Goal: Task Accomplishment & Management: Use online tool/utility

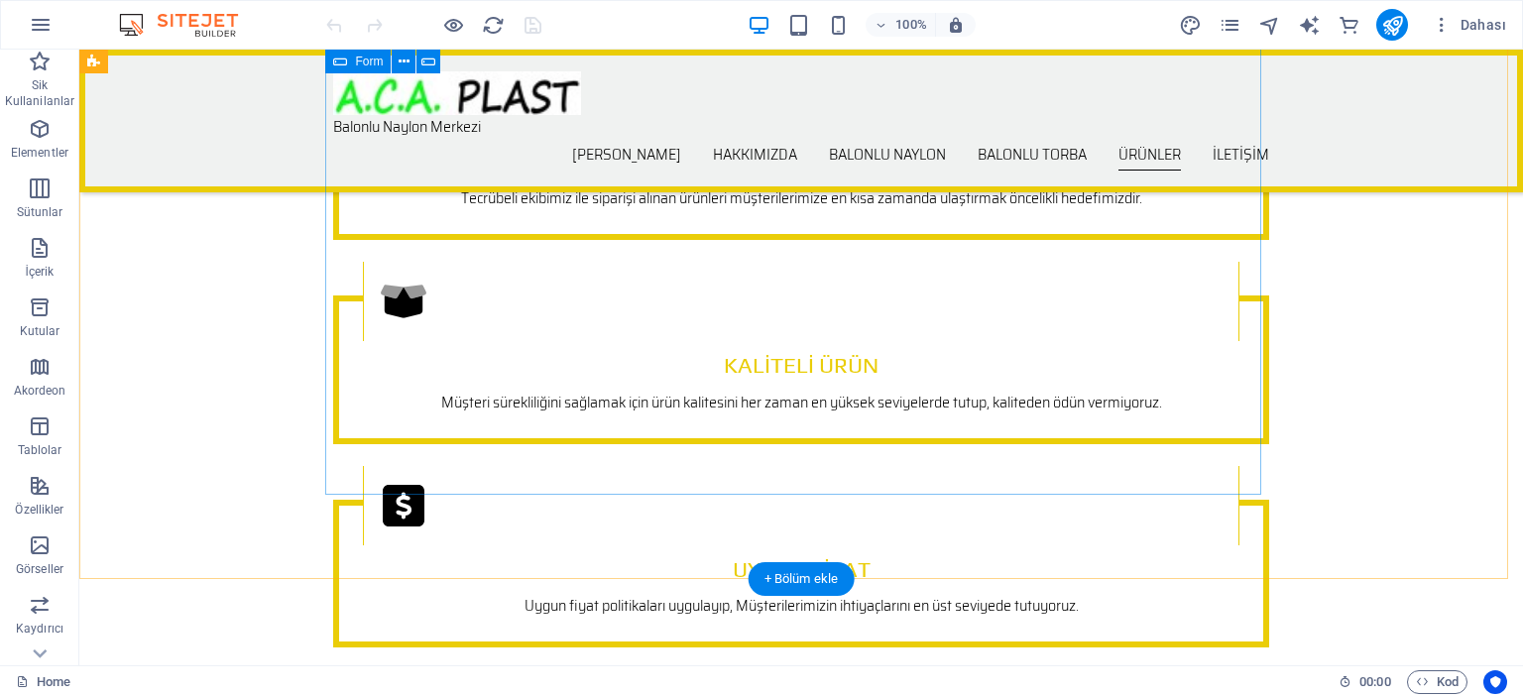
scroll to position [5553, 0]
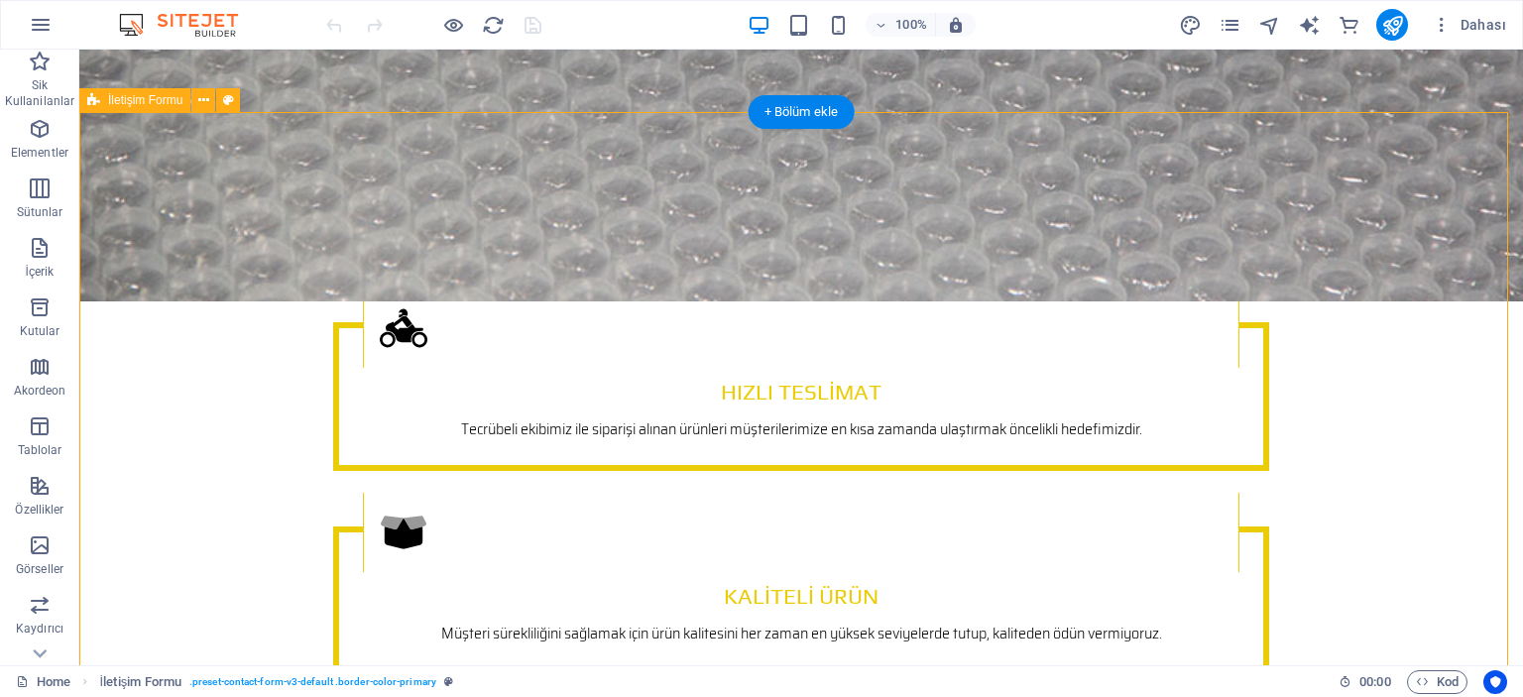
scroll to position [5752, 0]
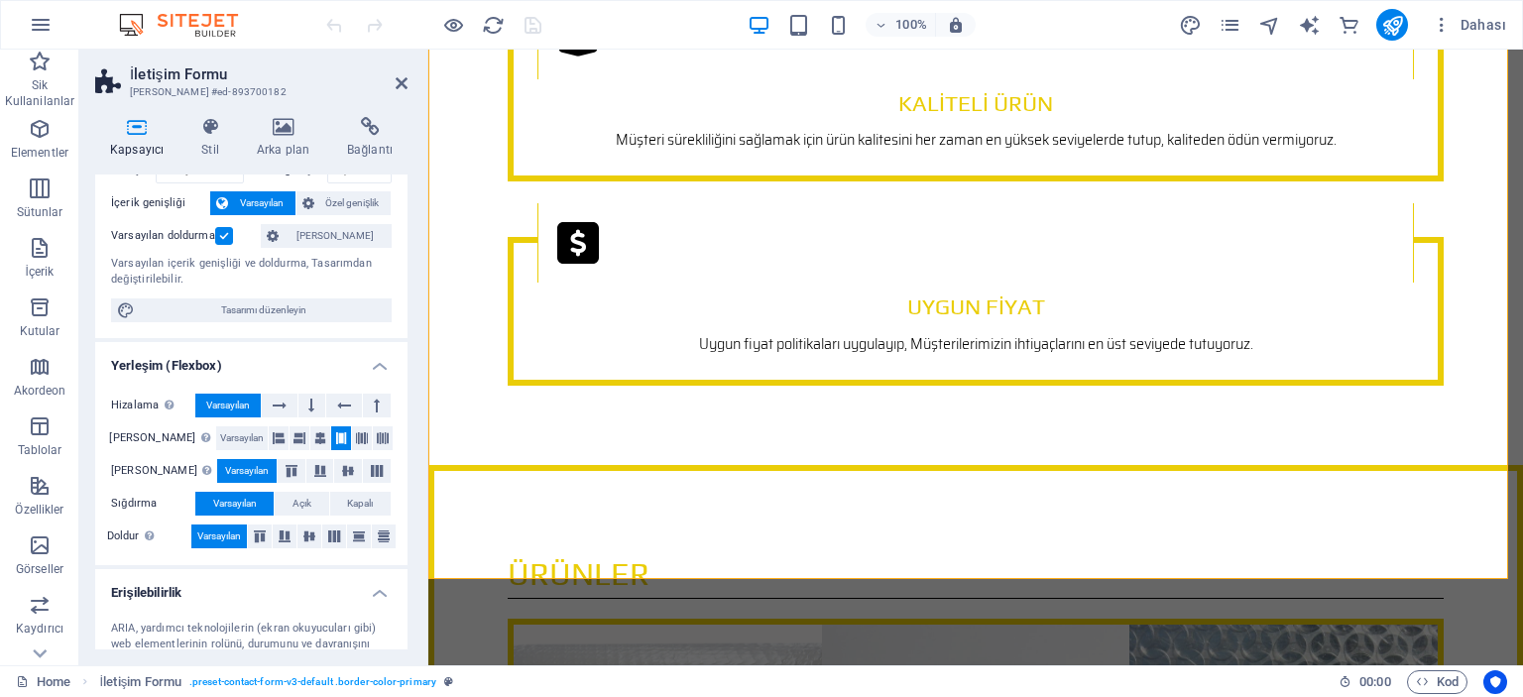
scroll to position [0, 0]
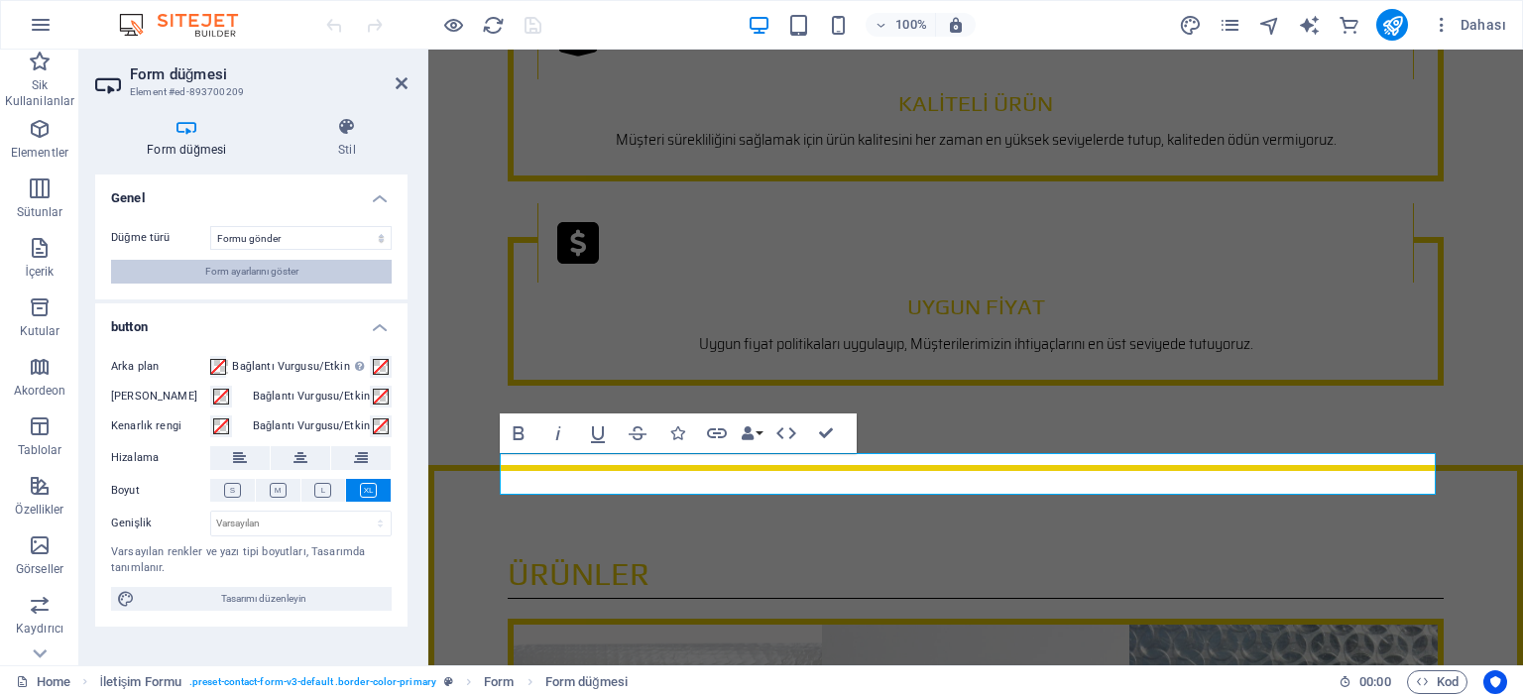
click at [213, 271] on span "Form ayarlarını göster" at bounding box center [251, 272] width 93 height 24
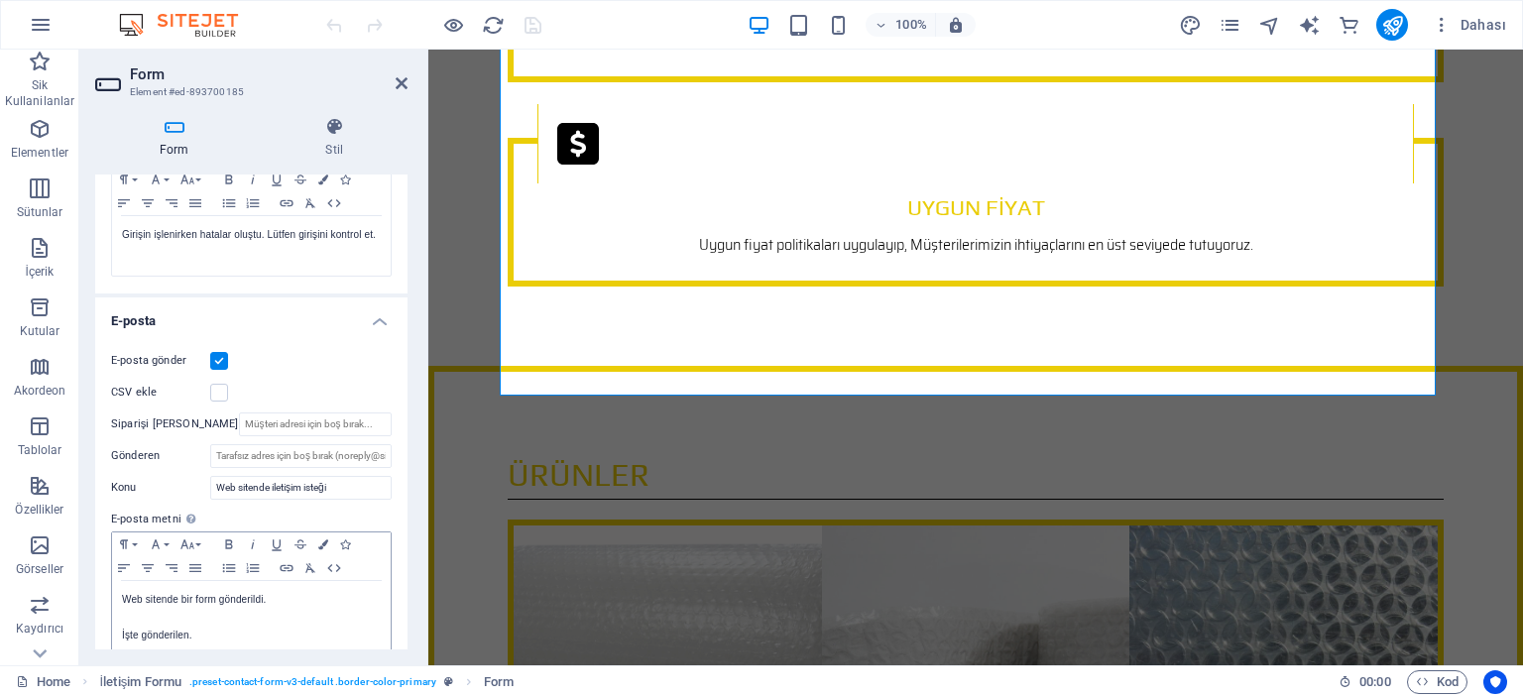
scroll to position [397, 0]
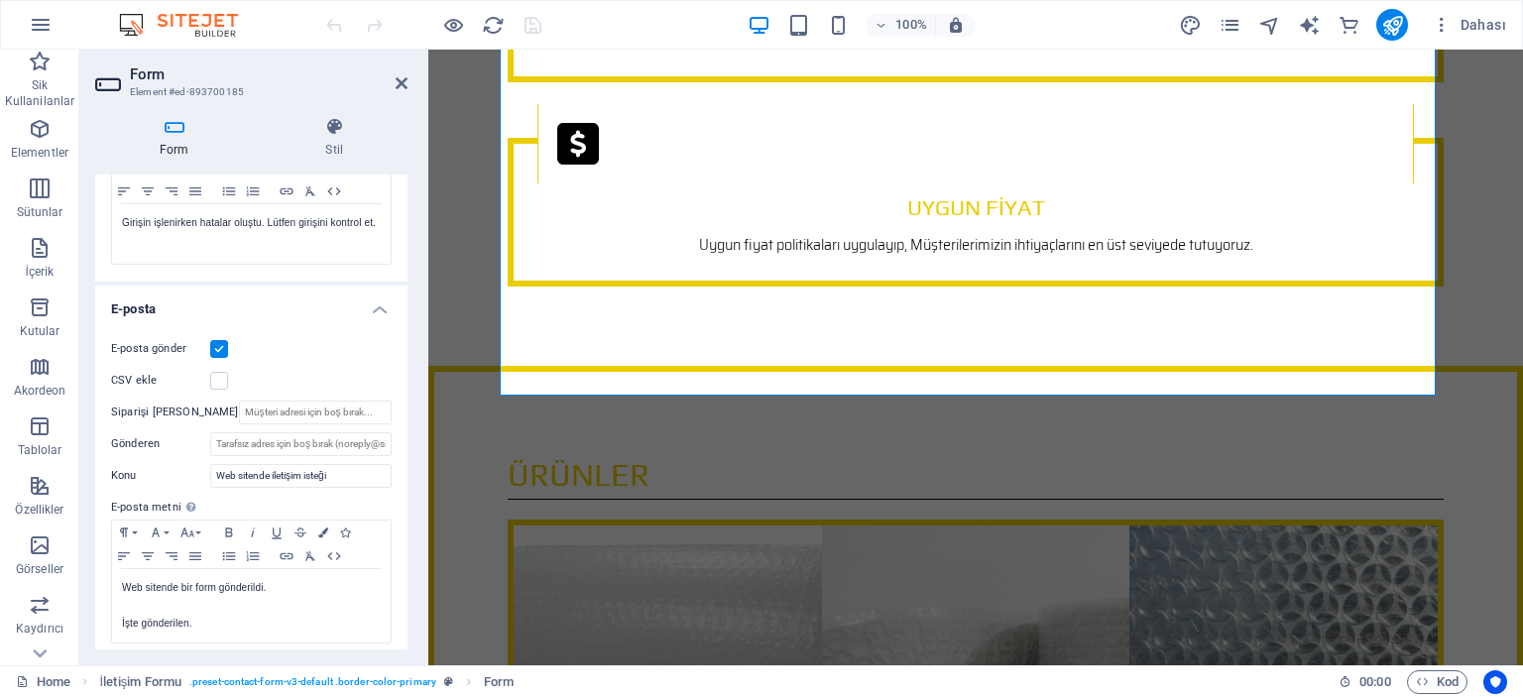
click at [218, 349] on label at bounding box center [219, 349] width 18 height 18
click at [0, 0] on input "E-posta gönder" at bounding box center [0, 0] width 0 height 0
click at [218, 349] on label at bounding box center [219, 349] width 18 height 18
click at [0, 0] on input "E-posta gönder" at bounding box center [0, 0] width 0 height 0
click at [218, 349] on label at bounding box center [219, 349] width 18 height 18
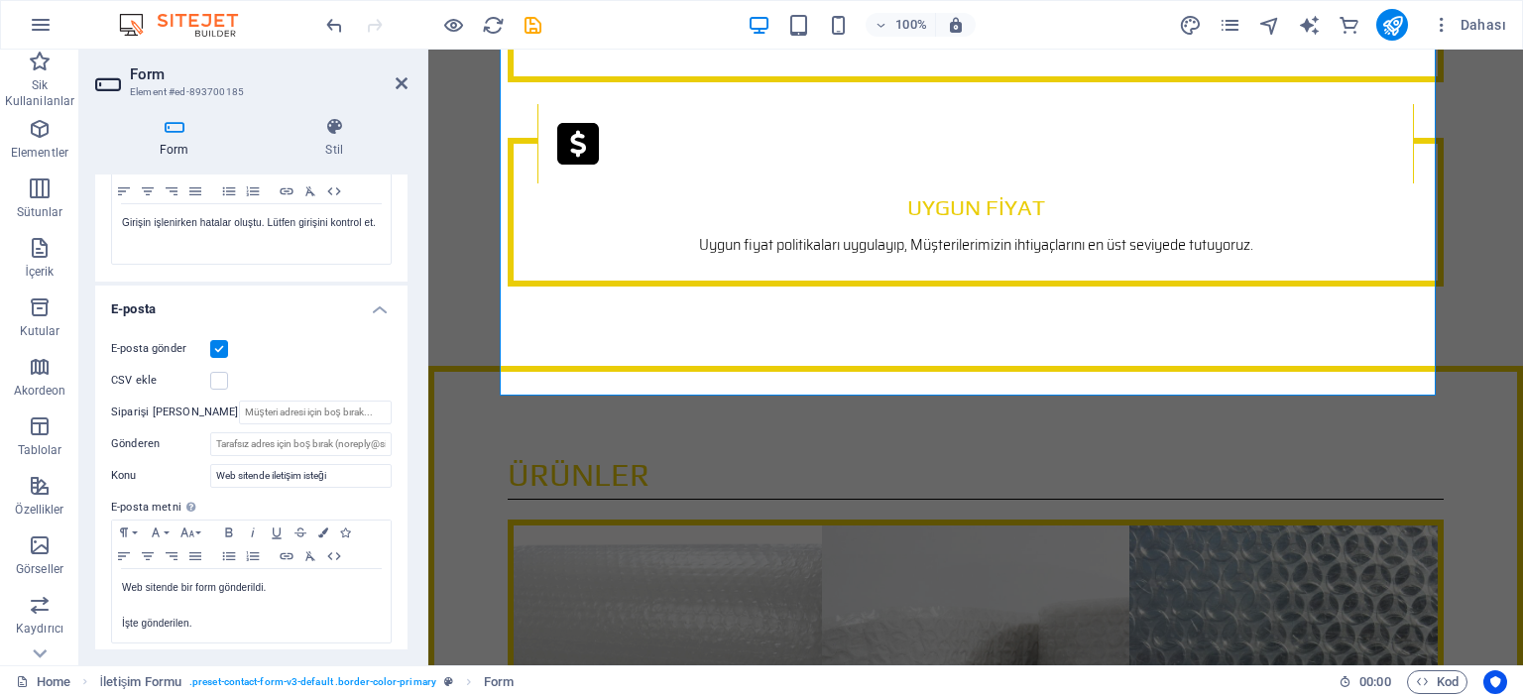
click at [0, 0] on input "E-posta gönder" at bounding box center [0, 0] width 0 height 0
click at [218, 349] on label at bounding box center [219, 349] width 18 height 18
click at [0, 0] on input "E-posta gönder" at bounding box center [0, 0] width 0 height 0
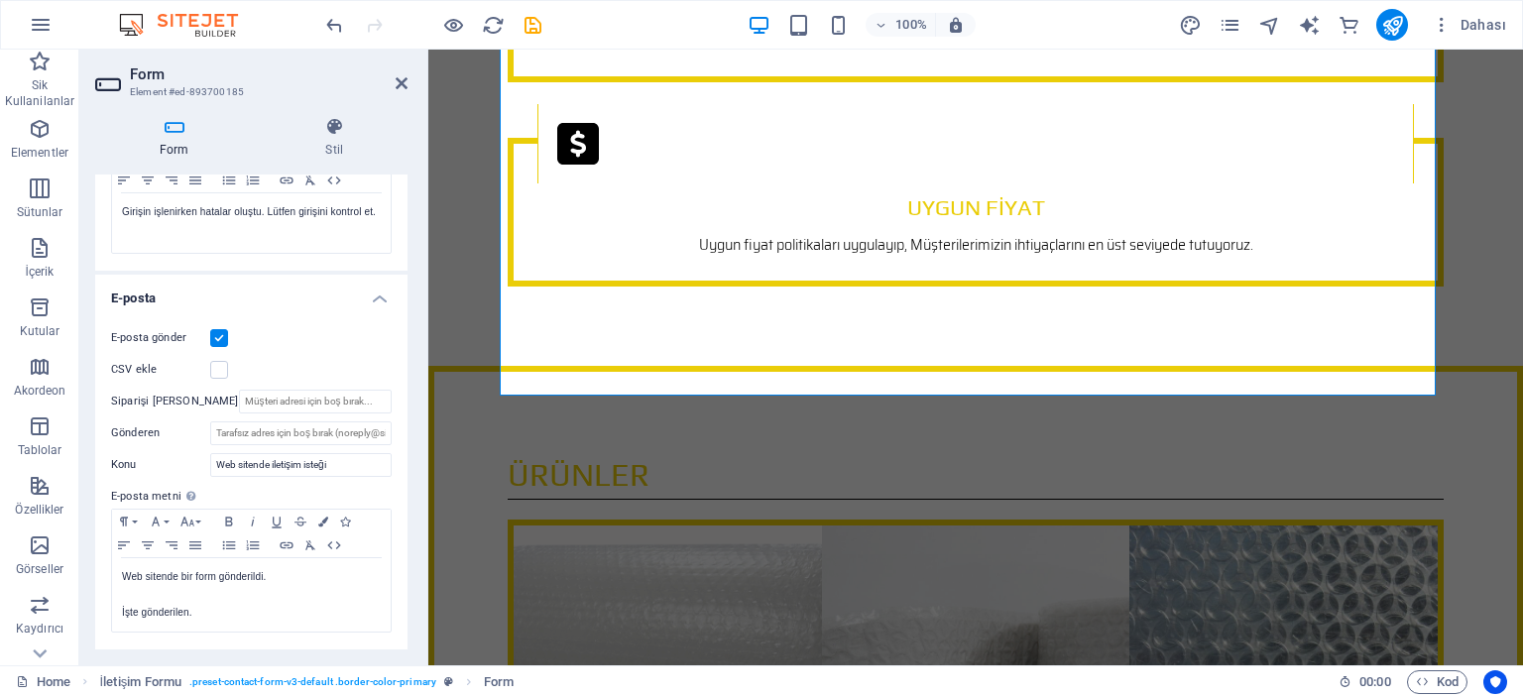
scroll to position [434, 0]
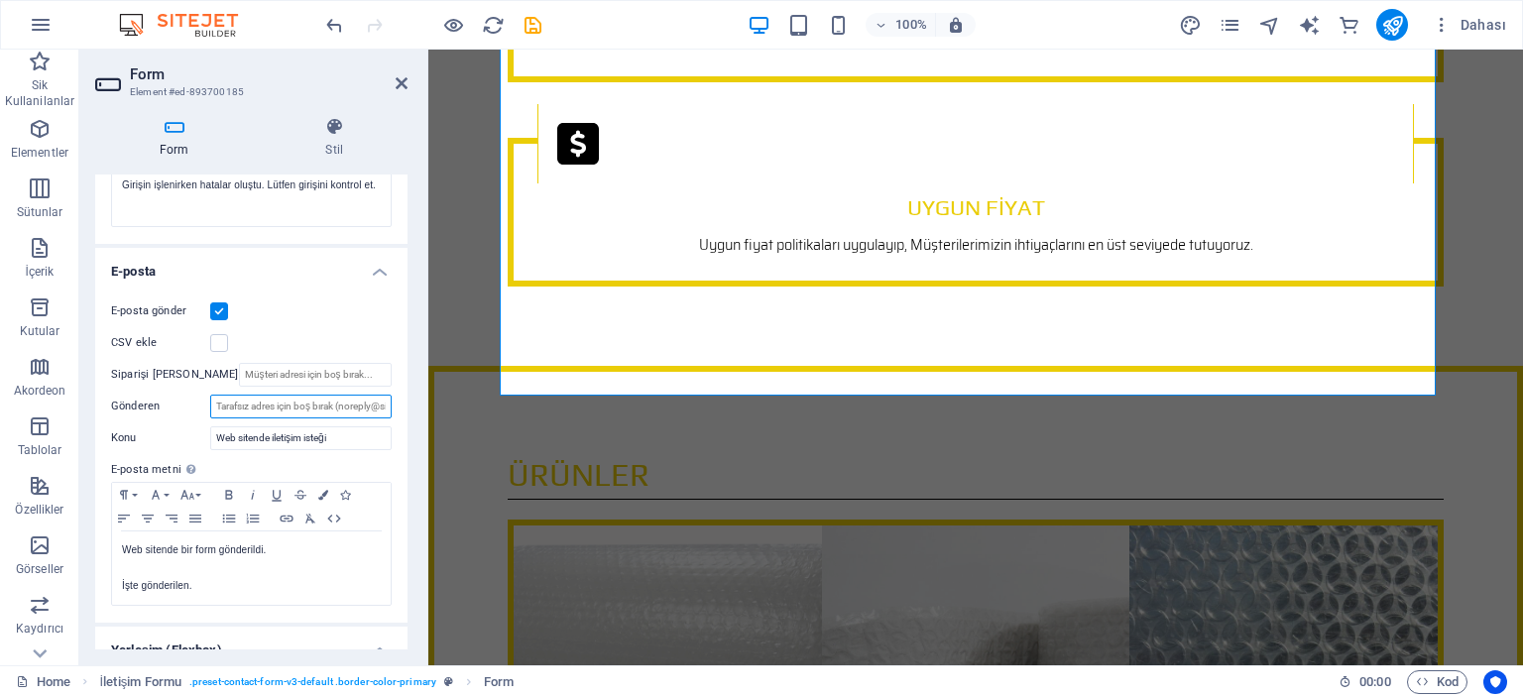
drag, startPoint x: 383, startPoint y: 407, endPoint x: 353, endPoint y: 408, distance: 29.8
click at [353, 407] on input "Gönderen" at bounding box center [300, 407] width 181 height 24
click at [353, 408] on input "Gönderen" at bounding box center [300, 407] width 181 height 24
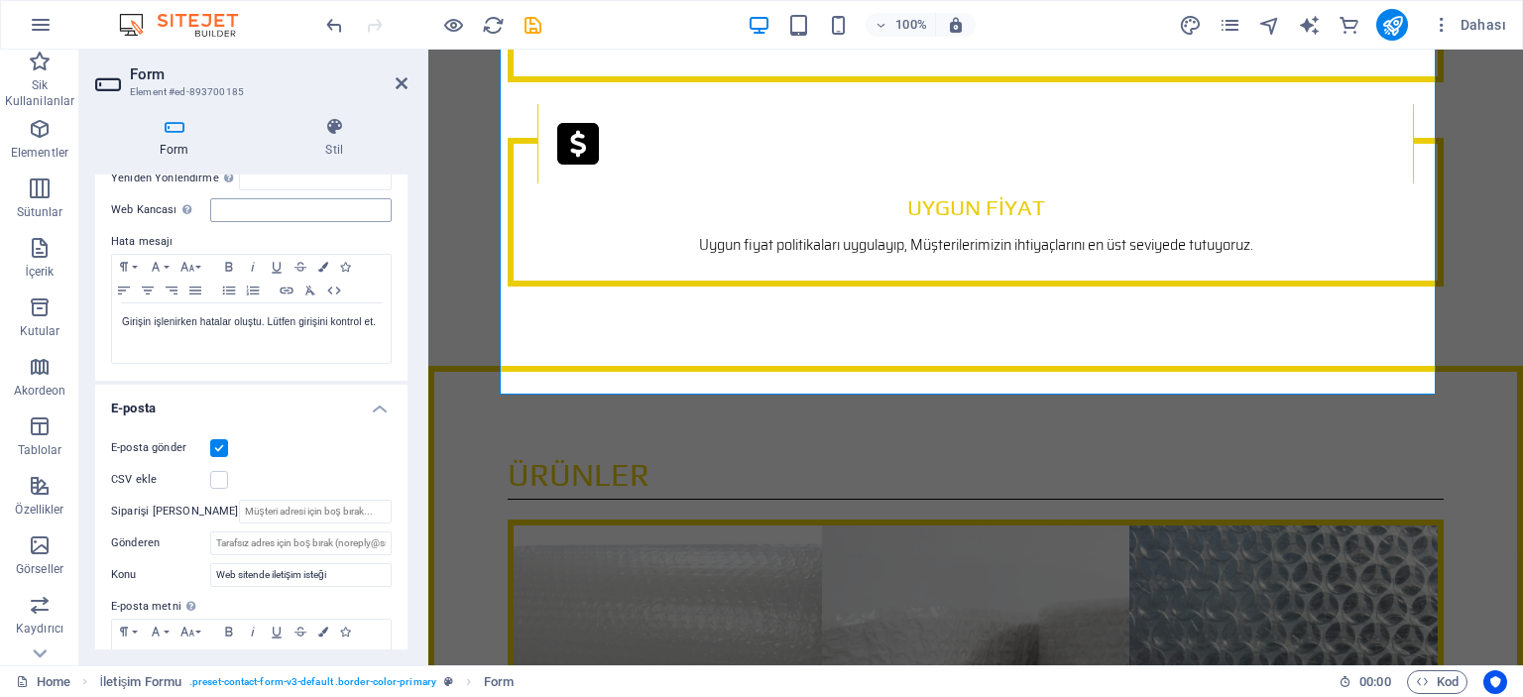
scroll to position [99, 0]
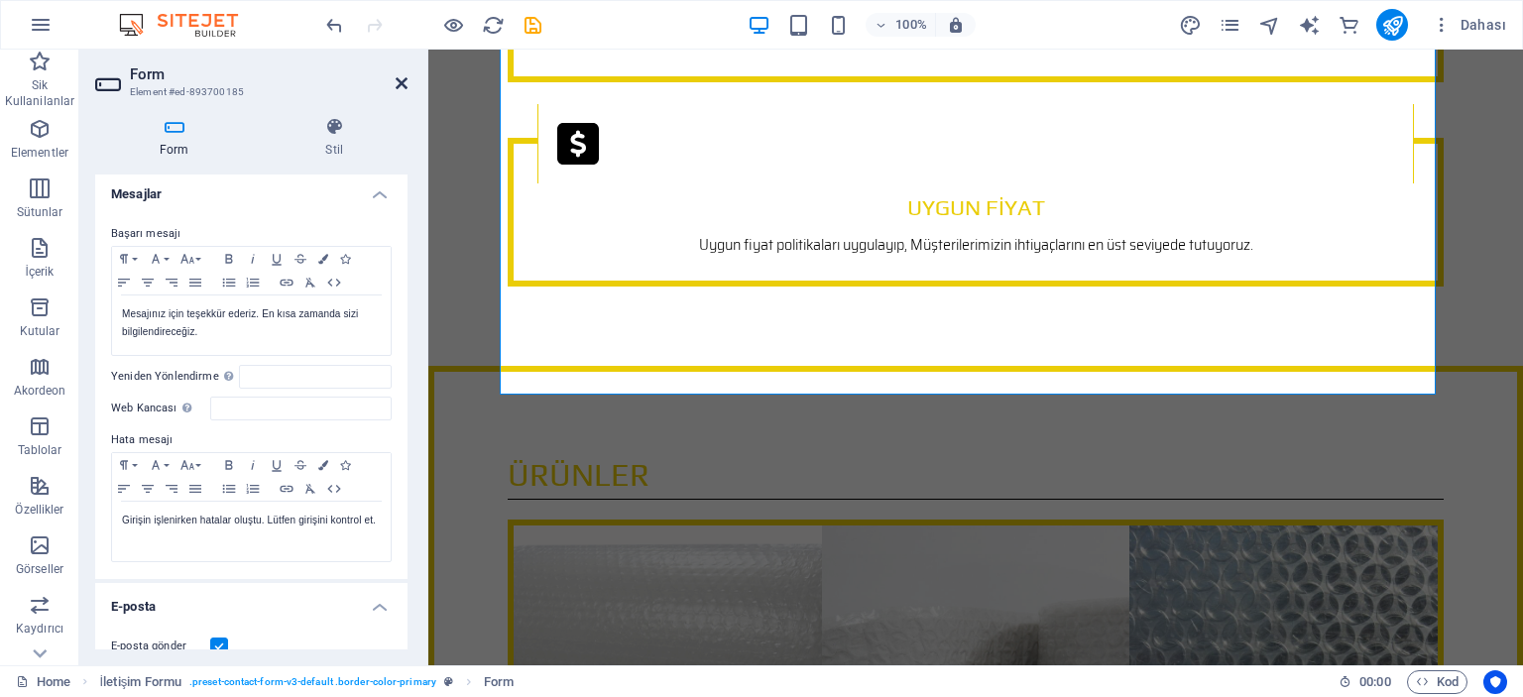
click at [400, 82] on icon at bounding box center [402, 83] width 12 height 16
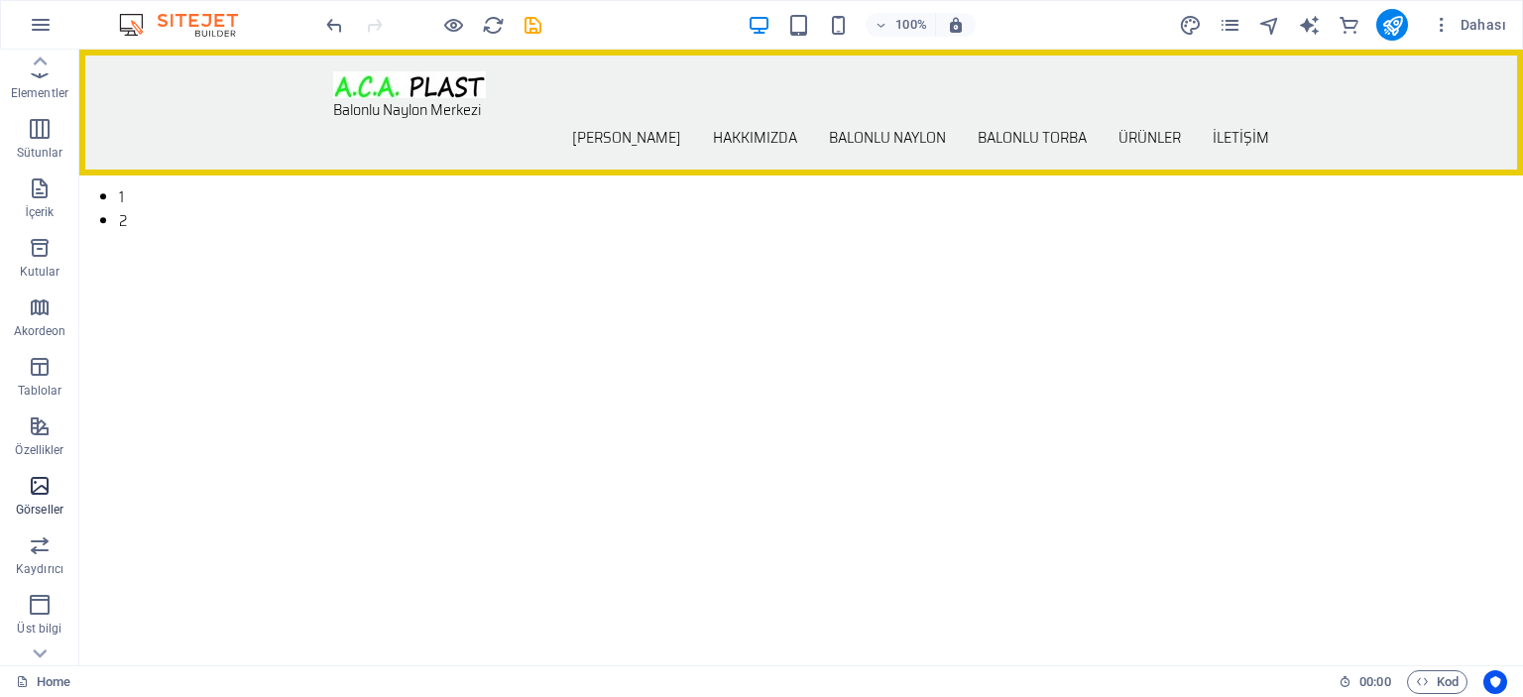
scroll to position [0, 0]
click at [39, 132] on icon "button" at bounding box center [40, 129] width 24 height 24
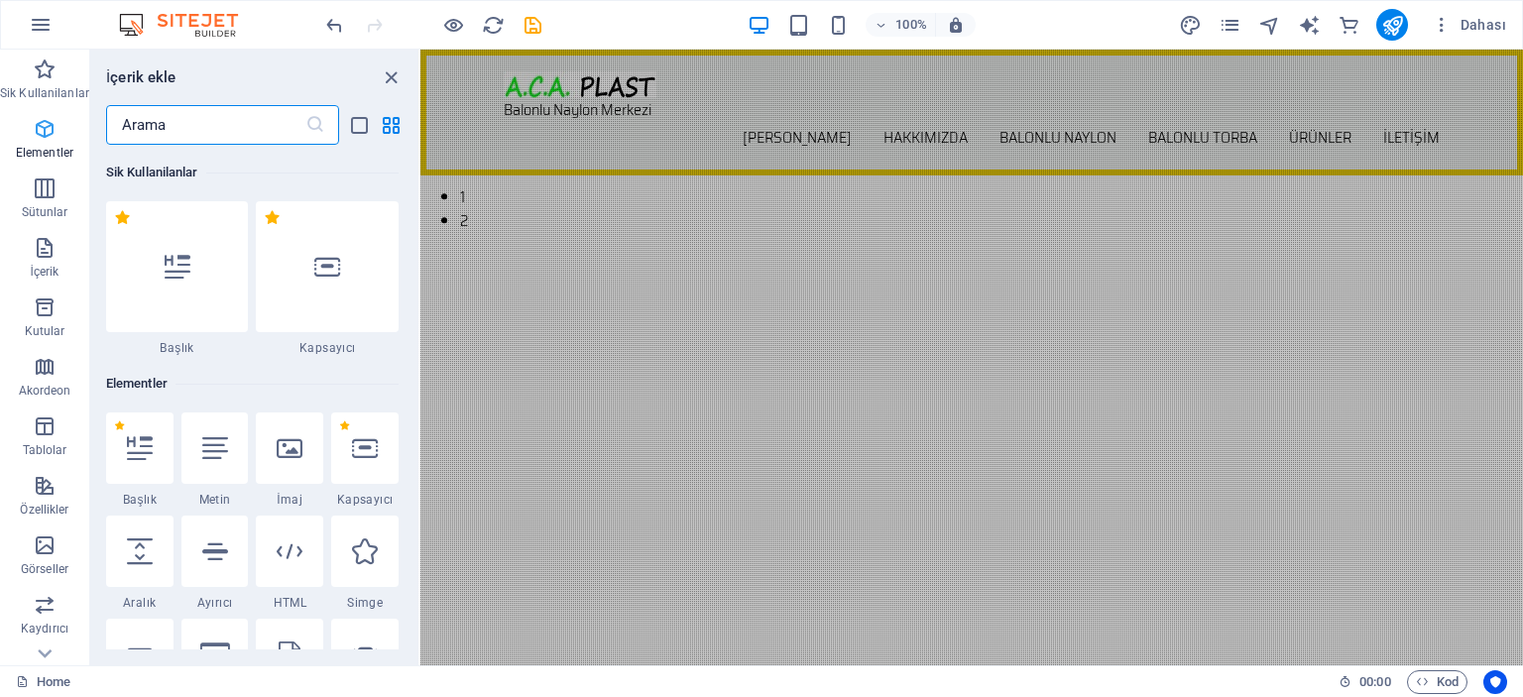
scroll to position [210, 0]
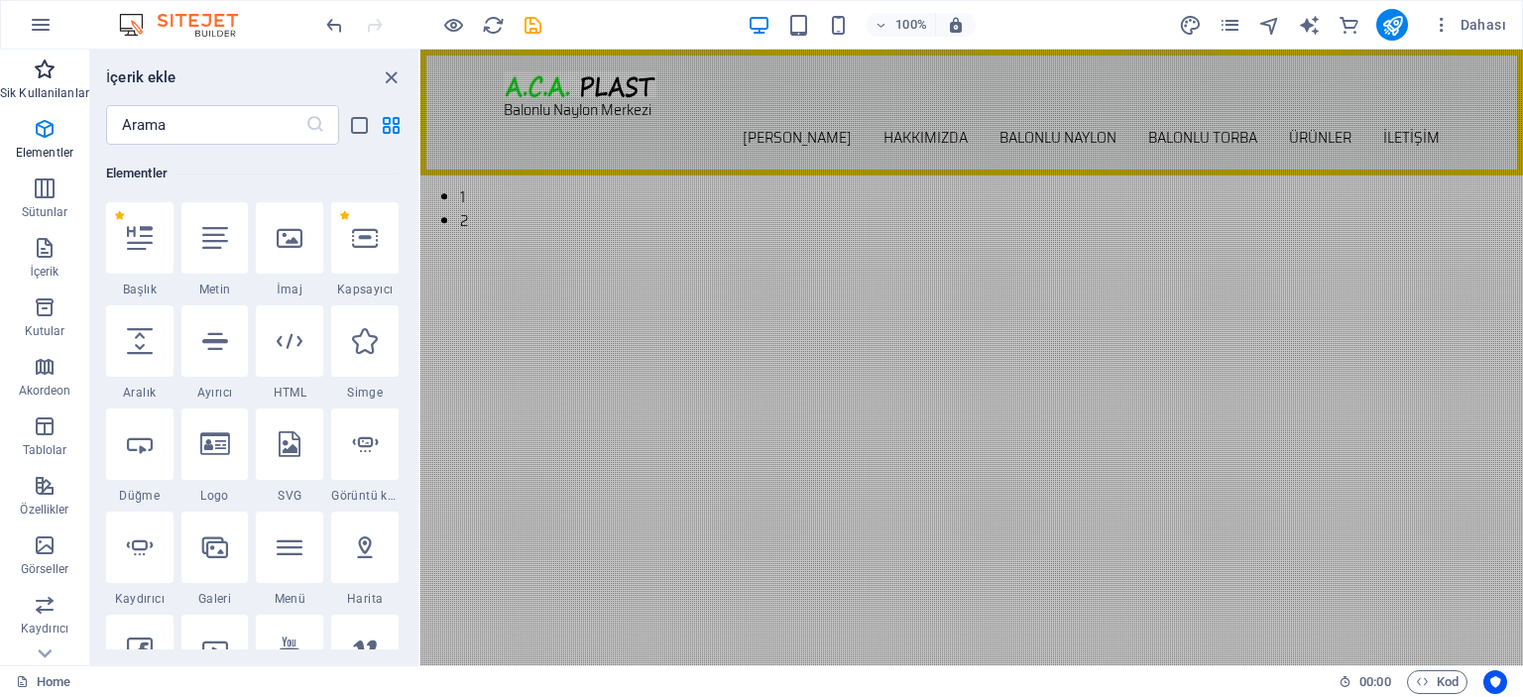
click at [40, 70] on icon "button" at bounding box center [45, 70] width 24 height 24
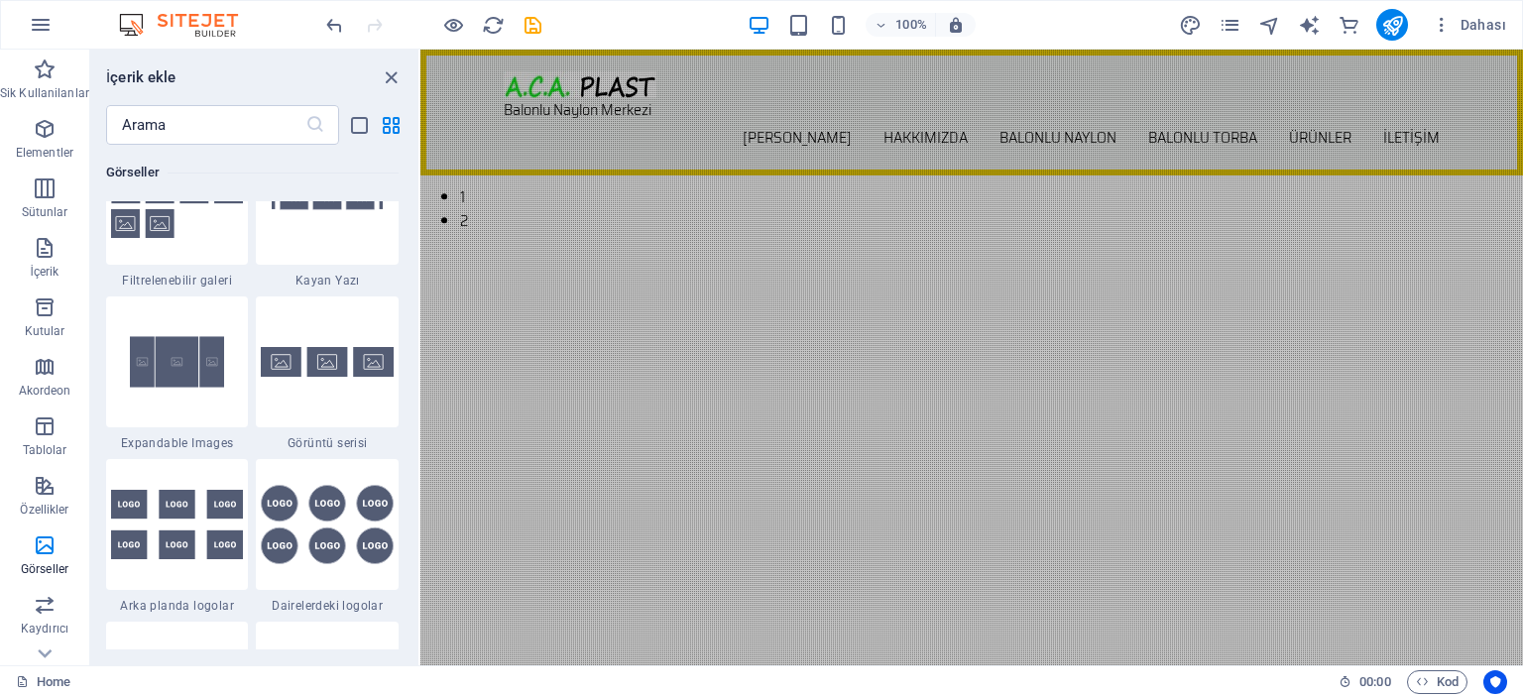
scroll to position [10908, 0]
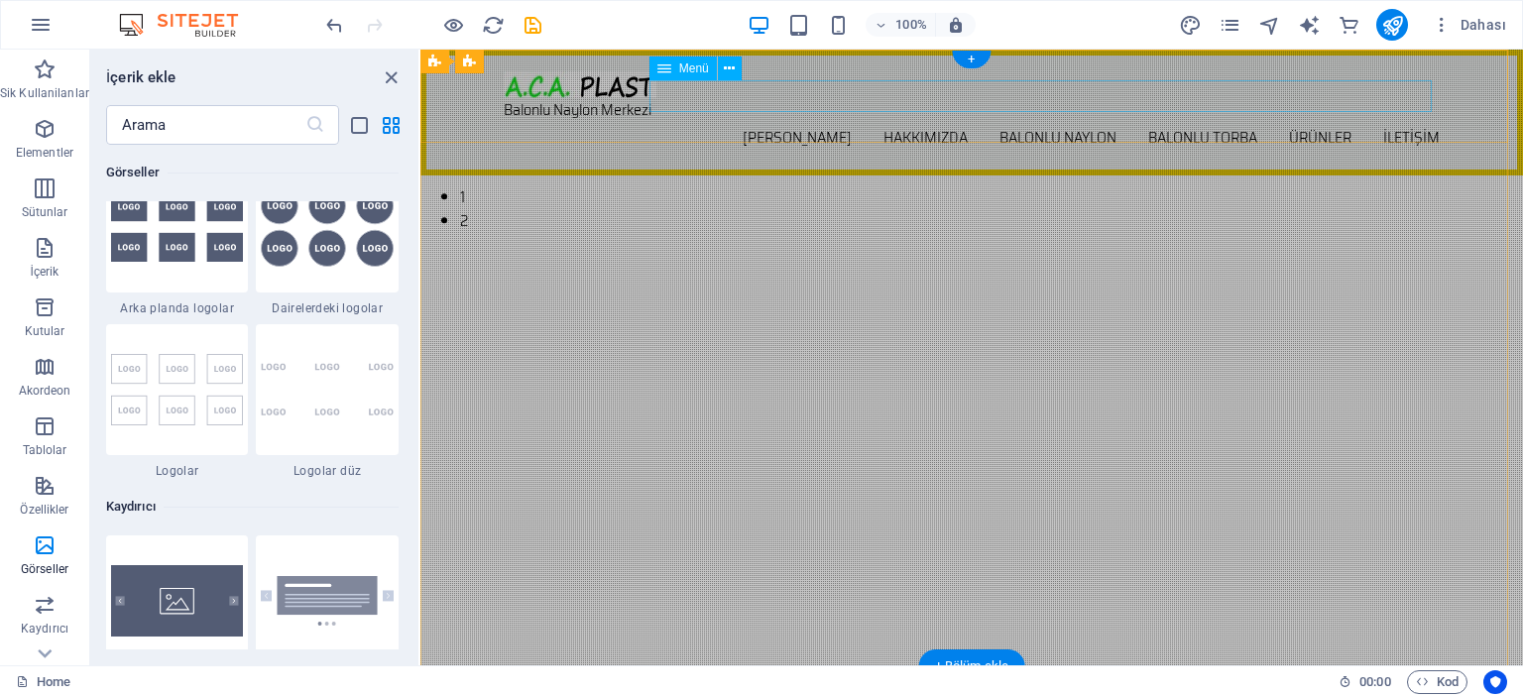
click at [791, 122] on nav "[PERSON_NAME] HAKKIMIZDA BALONLU NAYLON BALONLU TORBA ÜRÜNLER İLETİŞİM" at bounding box center [972, 138] width 936 height 32
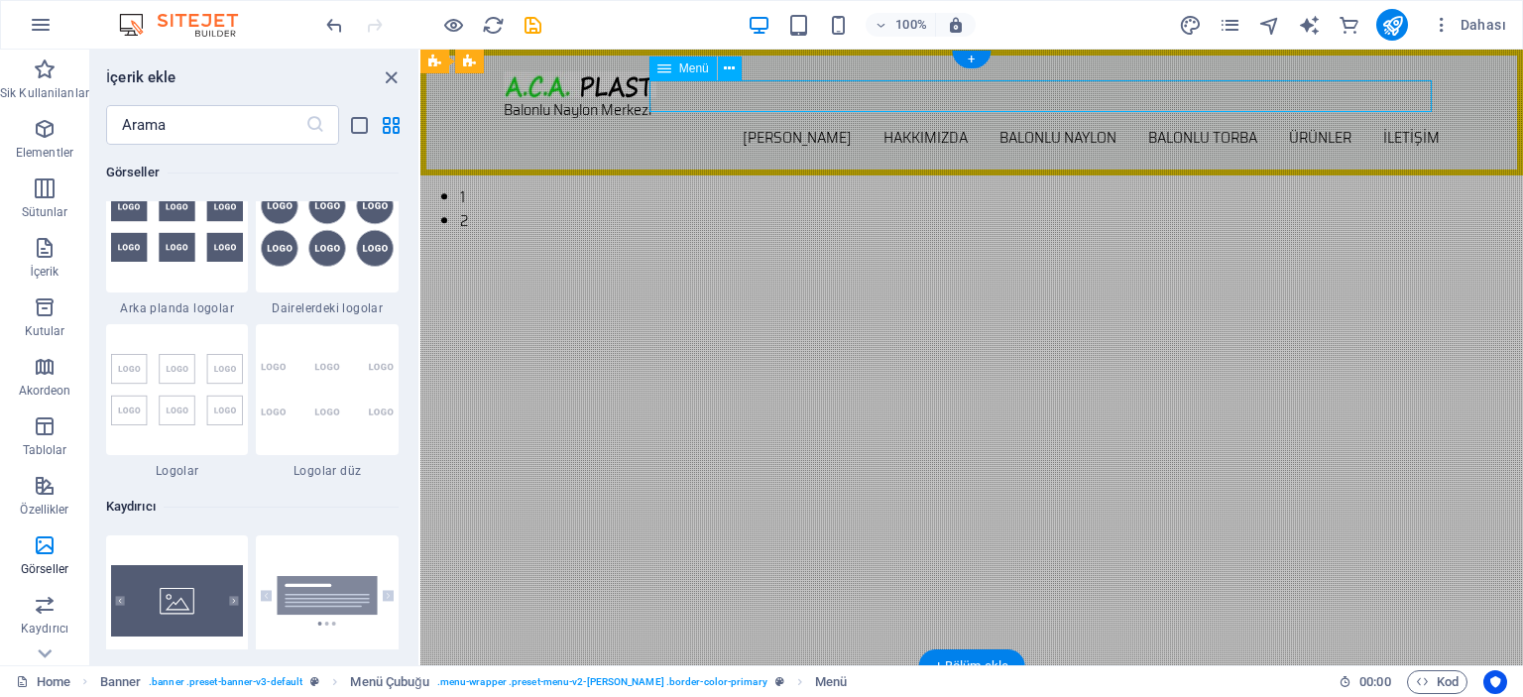
click at [791, 122] on nav "[PERSON_NAME] HAKKIMIZDA BALONLU NAYLON BALONLU TORBA ÜRÜNLER İLETİŞİM" at bounding box center [972, 138] width 936 height 32
select select
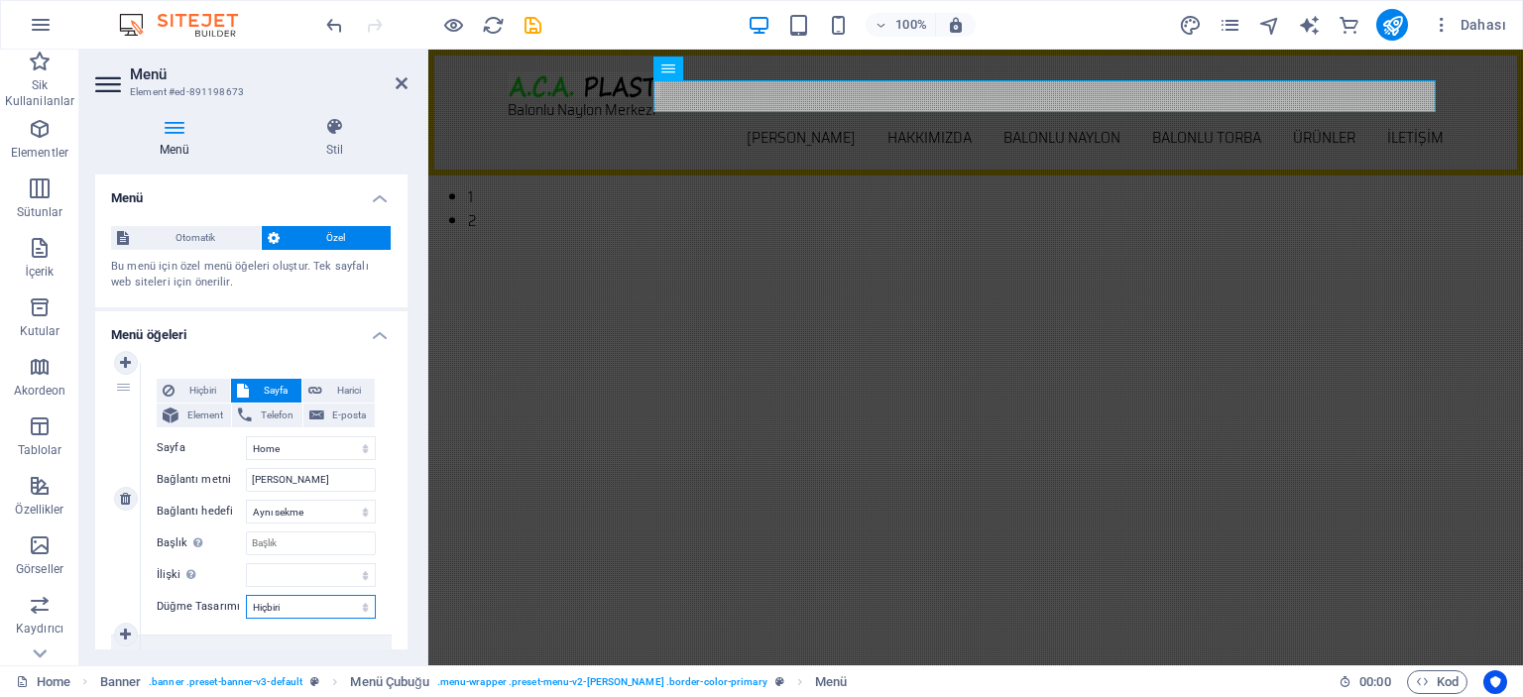
click at [341, 606] on select "Hiçbiri Varsayılan Birincil İkincil" at bounding box center [311, 607] width 130 height 24
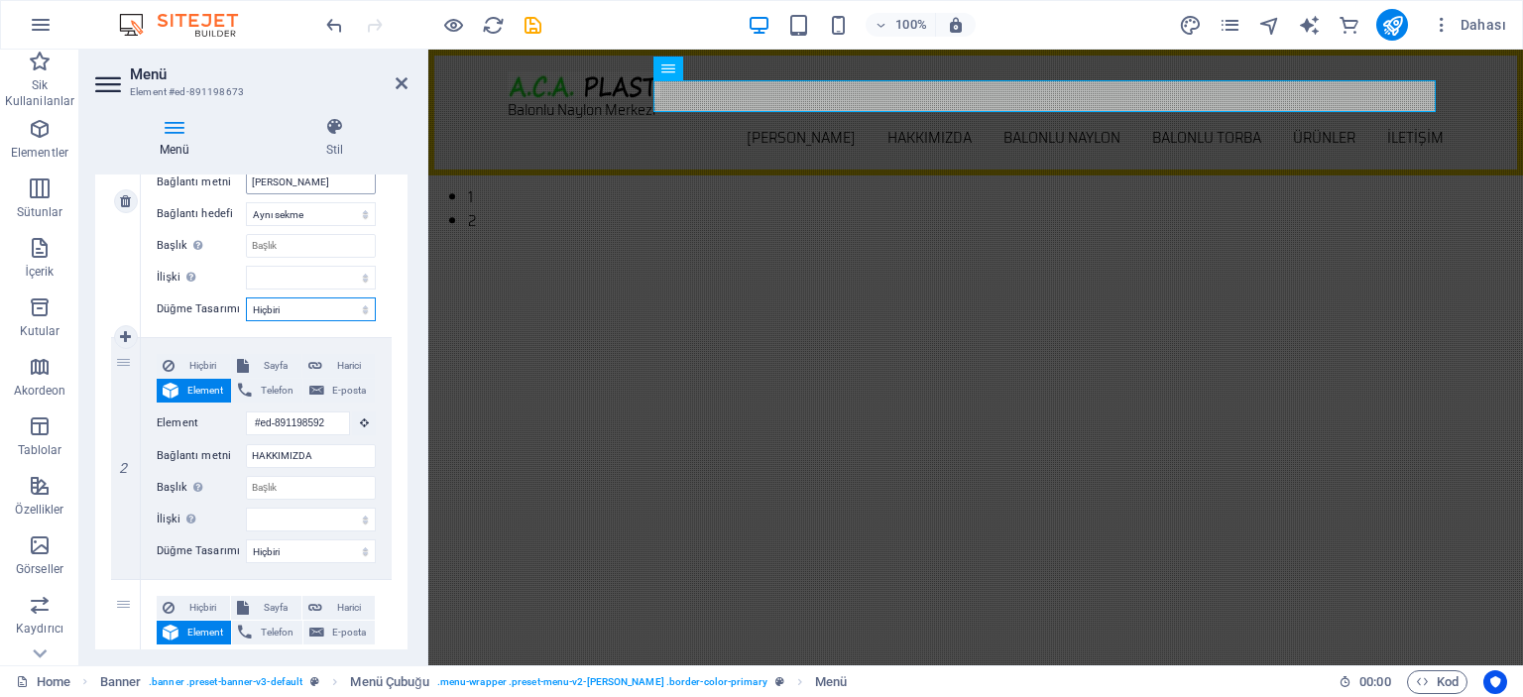
scroll to position [0, 0]
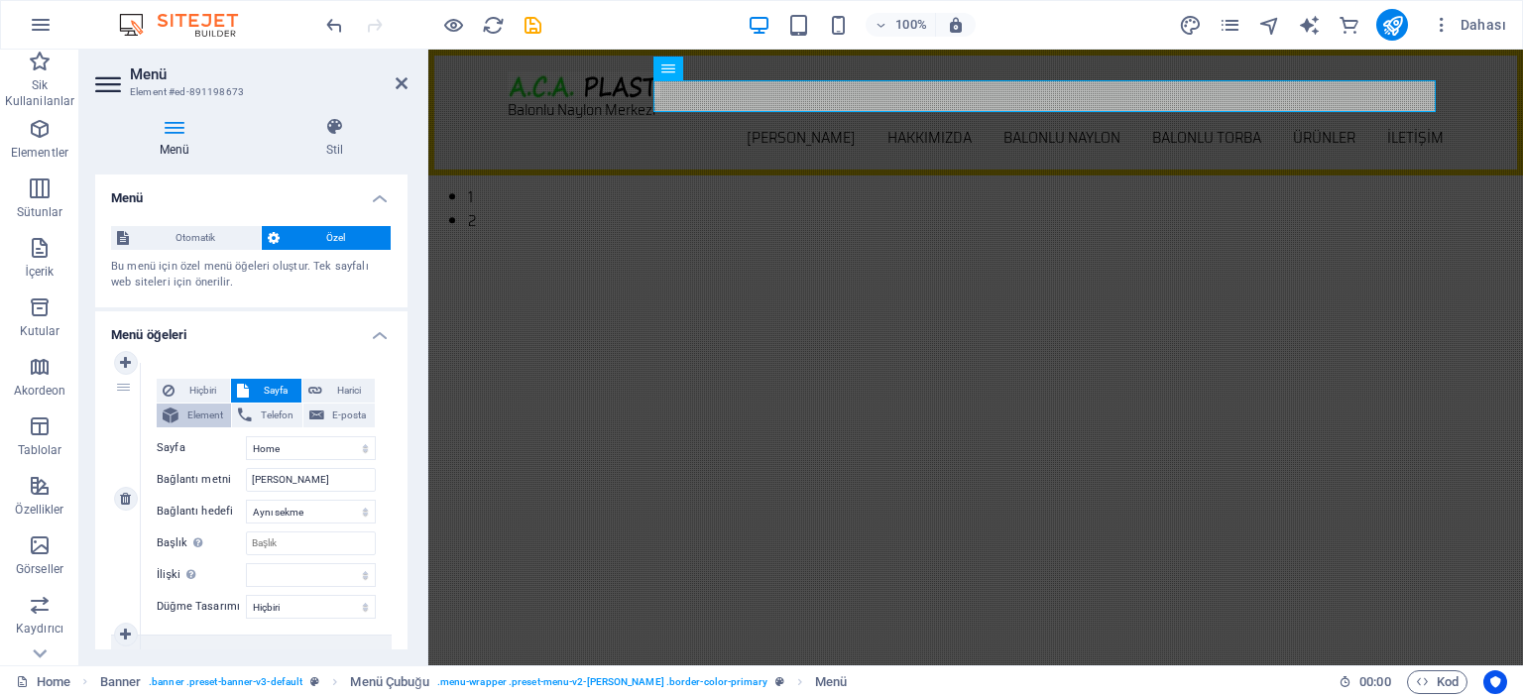
click at [205, 412] on span "Element" at bounding box center [204, 416] width 41 height 24
select select
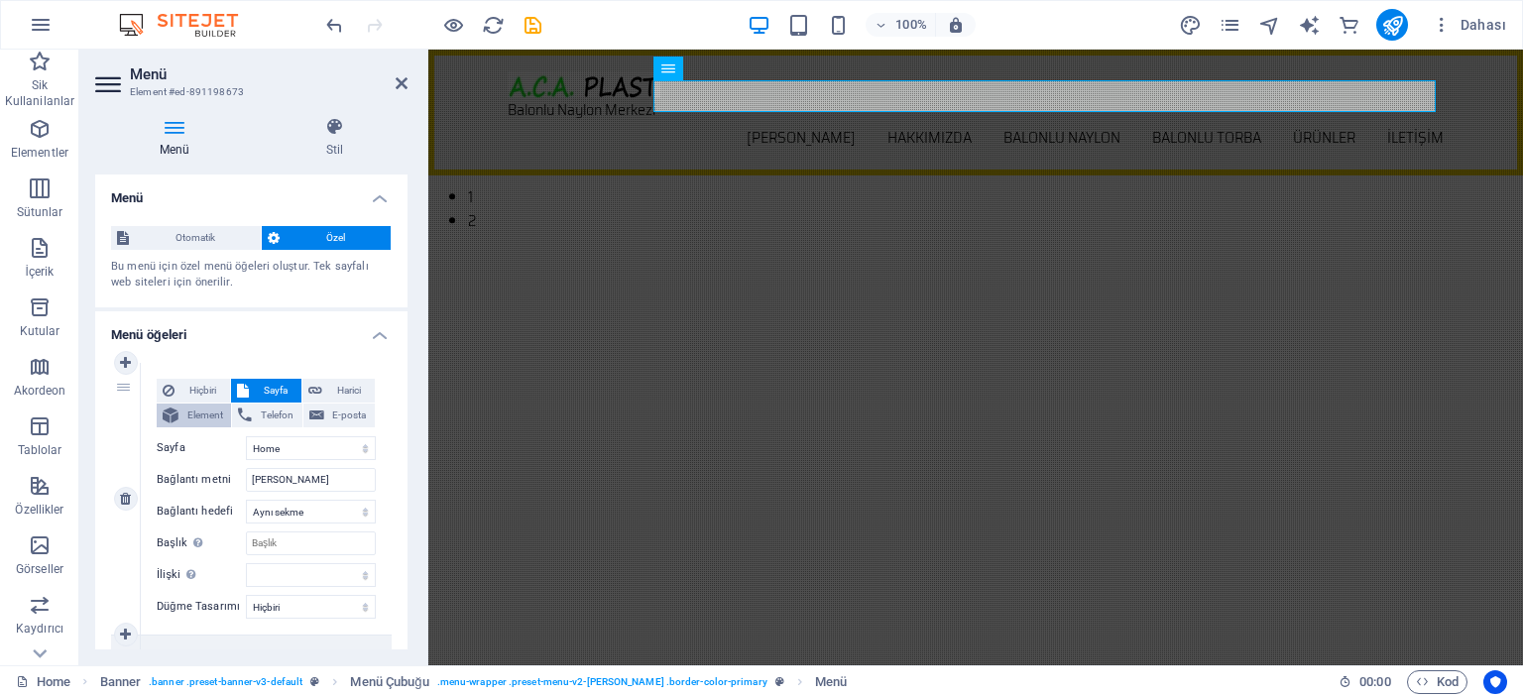
select select
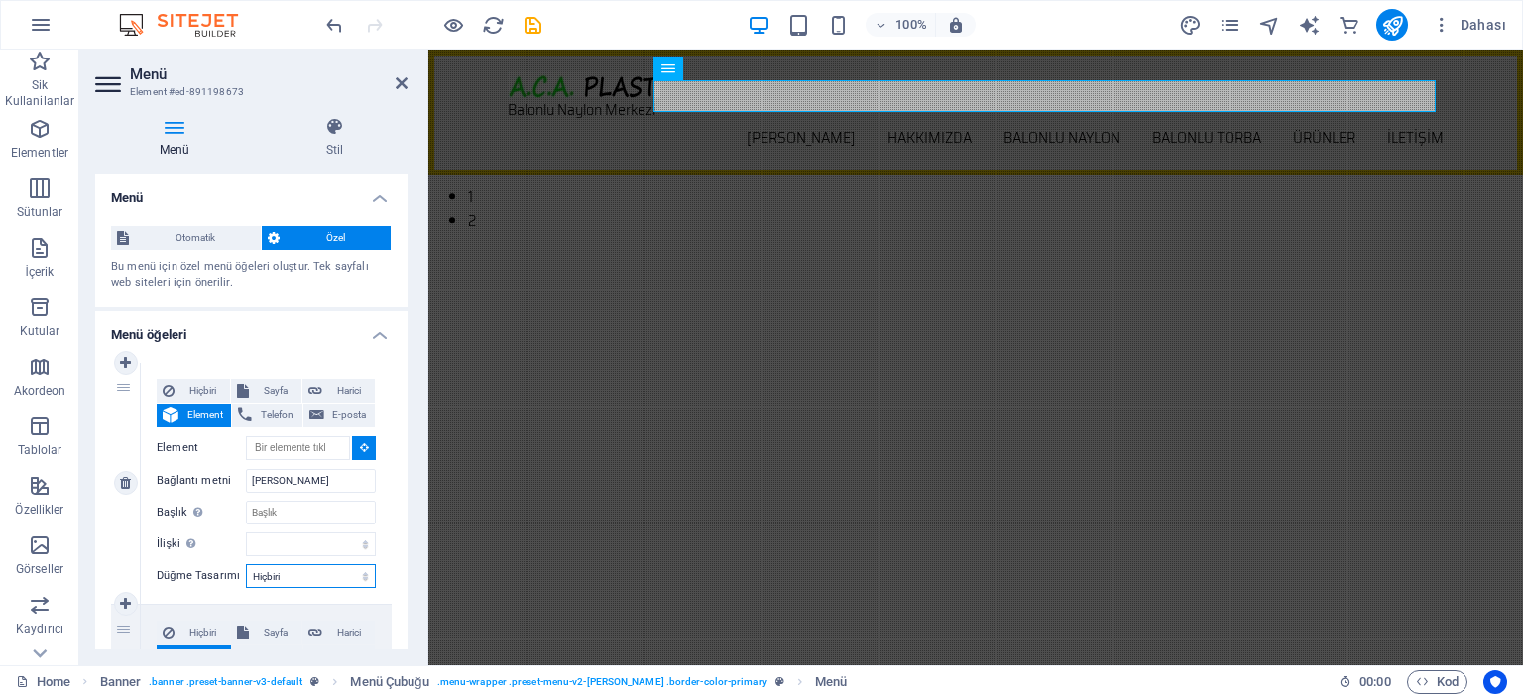
click at [317, 571] on select "Hiçbiri Varsayılan Birincil İkincil" at bounding box center [311, 576] width 130 height 24
click at [377, 553] on div "Hiçbiri Sayfa Harici Element Telefon E-posta Sayfa Home Subpage Legal Notice Pr…" at bounding box center [266, 483] width 251 height 241
click at [198, 231] on span "Otomatik" at bounding box center [195, 238] width 120 height 24
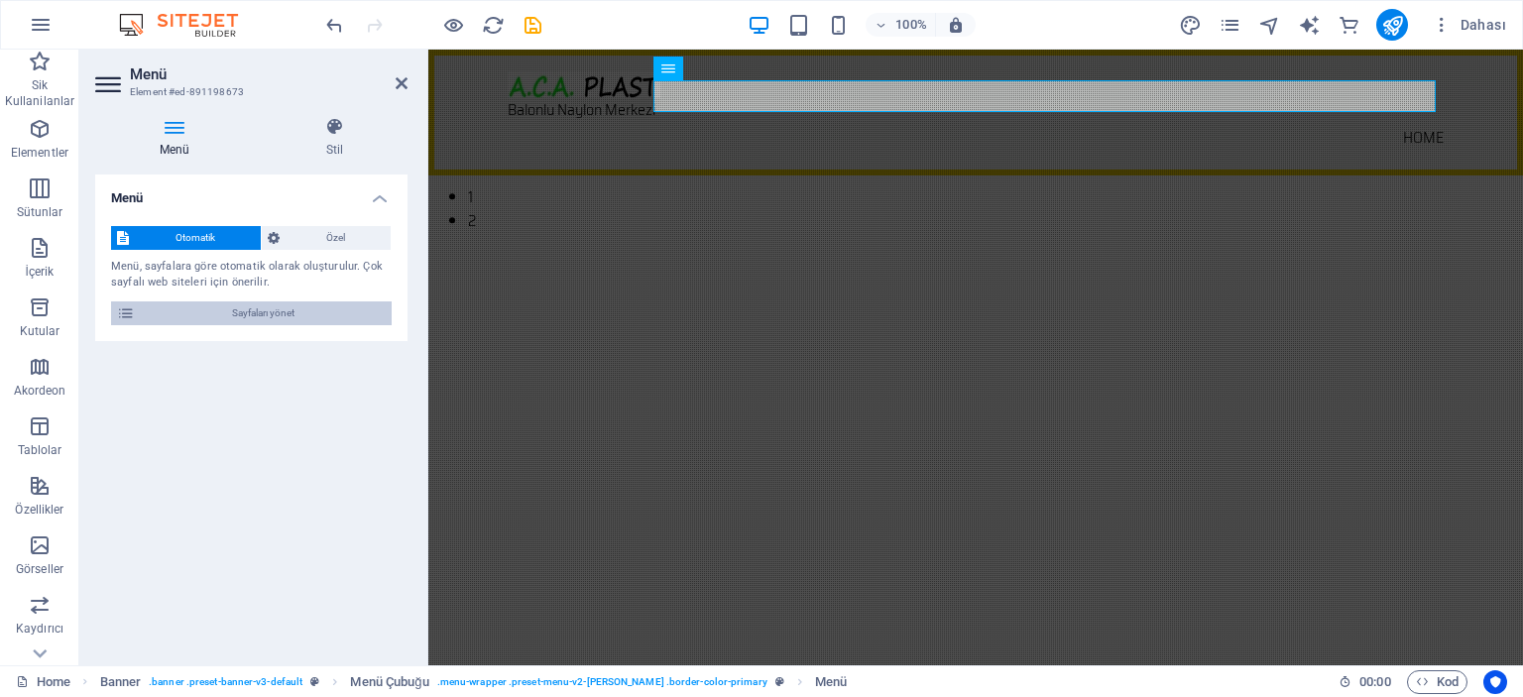
click at [198, 312] on span "Sayfaları yönet" at bounding box center [263, 313] width 245 height 24
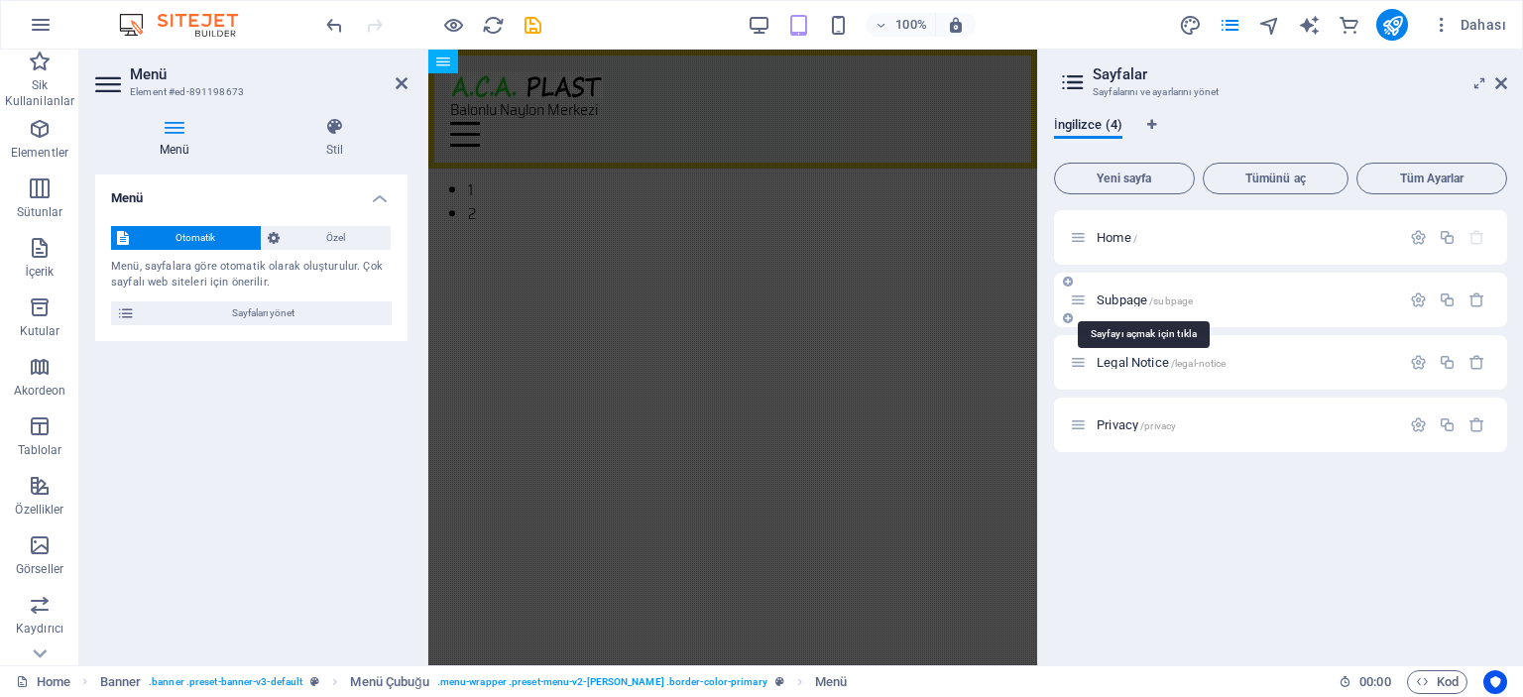
click at [1126, 297] on span "Subpage /subpage" at bounding box center [1145, 300] width 96 height 15
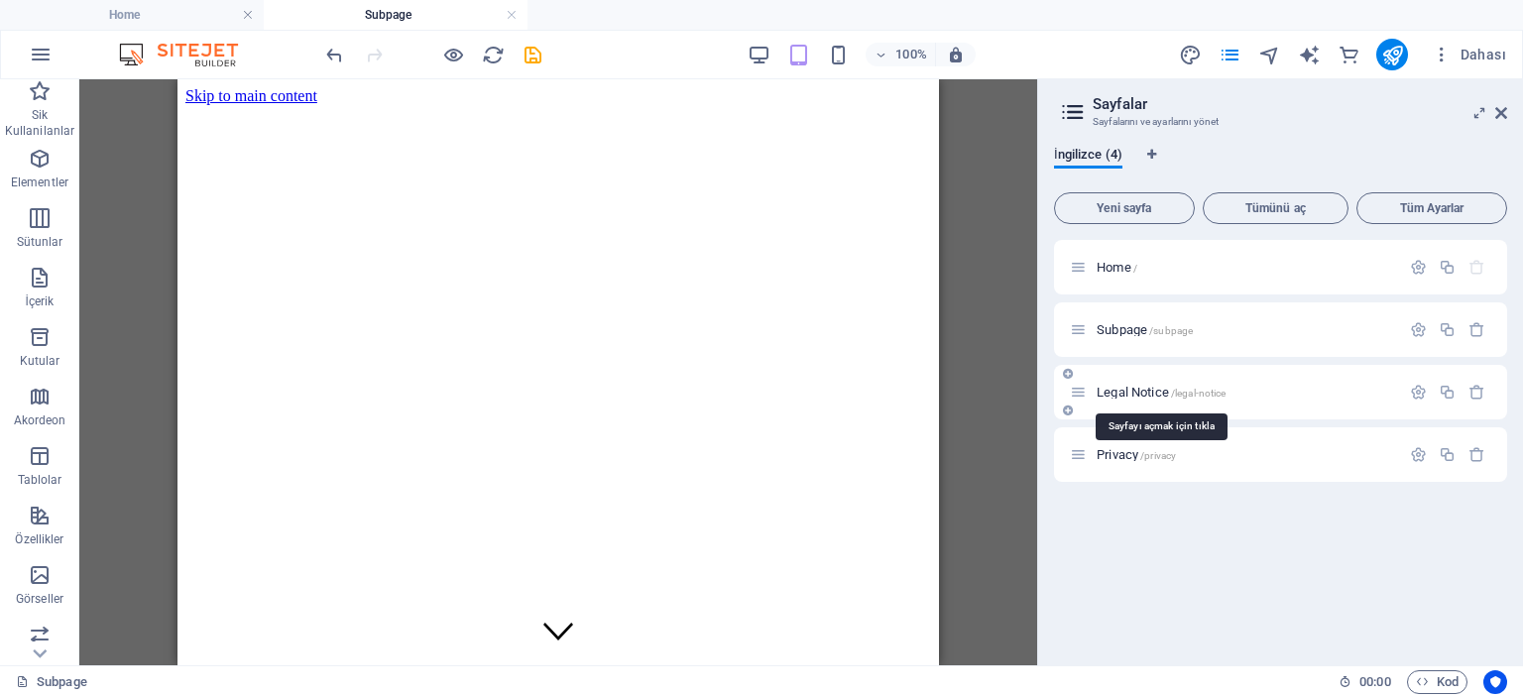
click at [1134, 390] on span "Legal Notice /legal-notice" at bounding box center [1161, 392] width 129 height 15
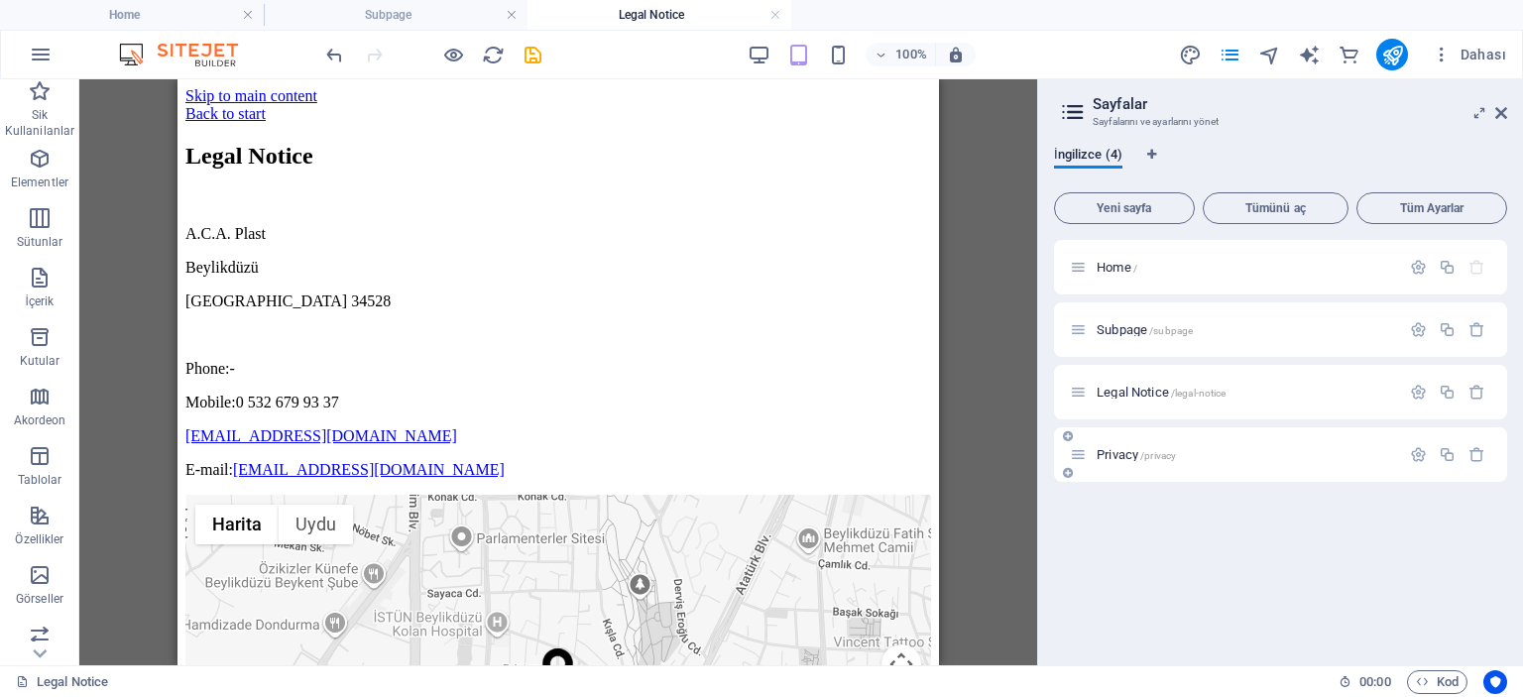
click at [1115, 449] on span "Privacy /privacy" at bounding box center [1136, 454] width 79 height 15
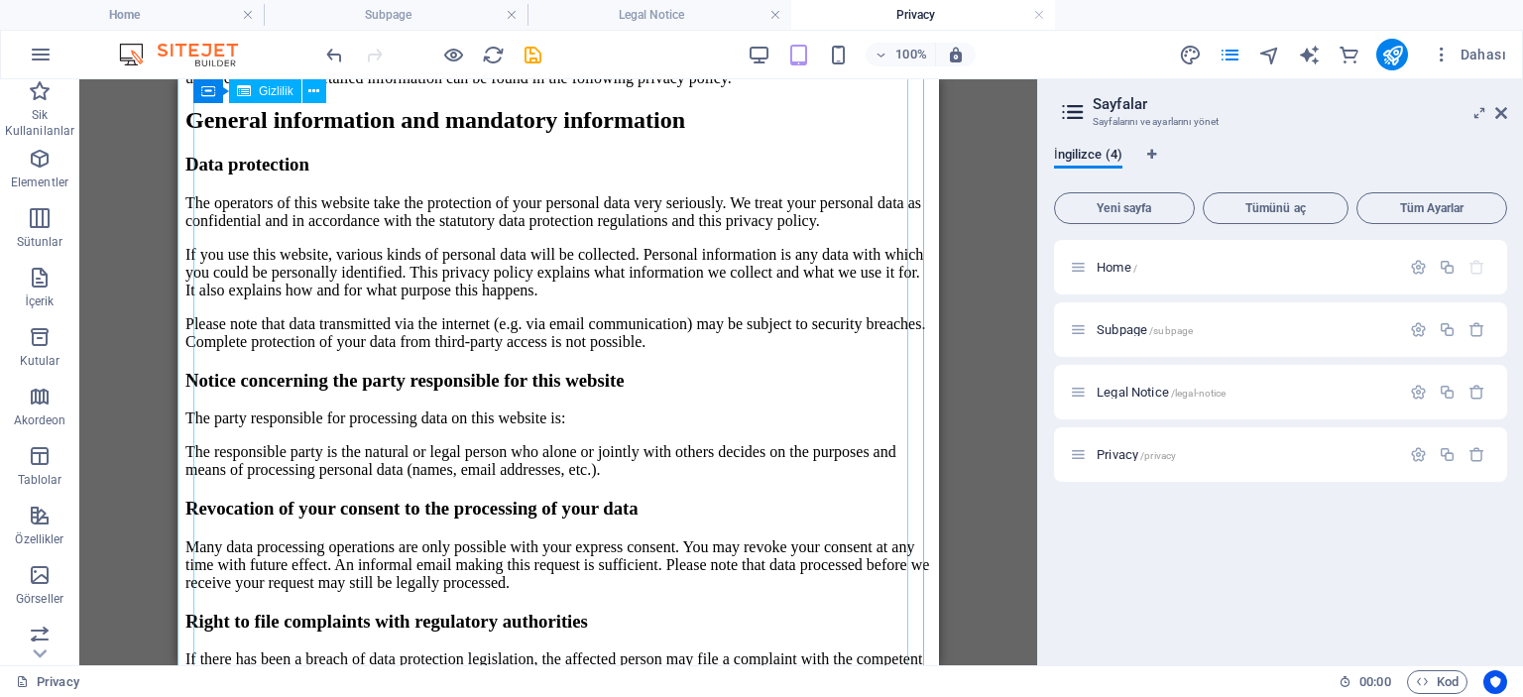
scroll to position [1190, 0]
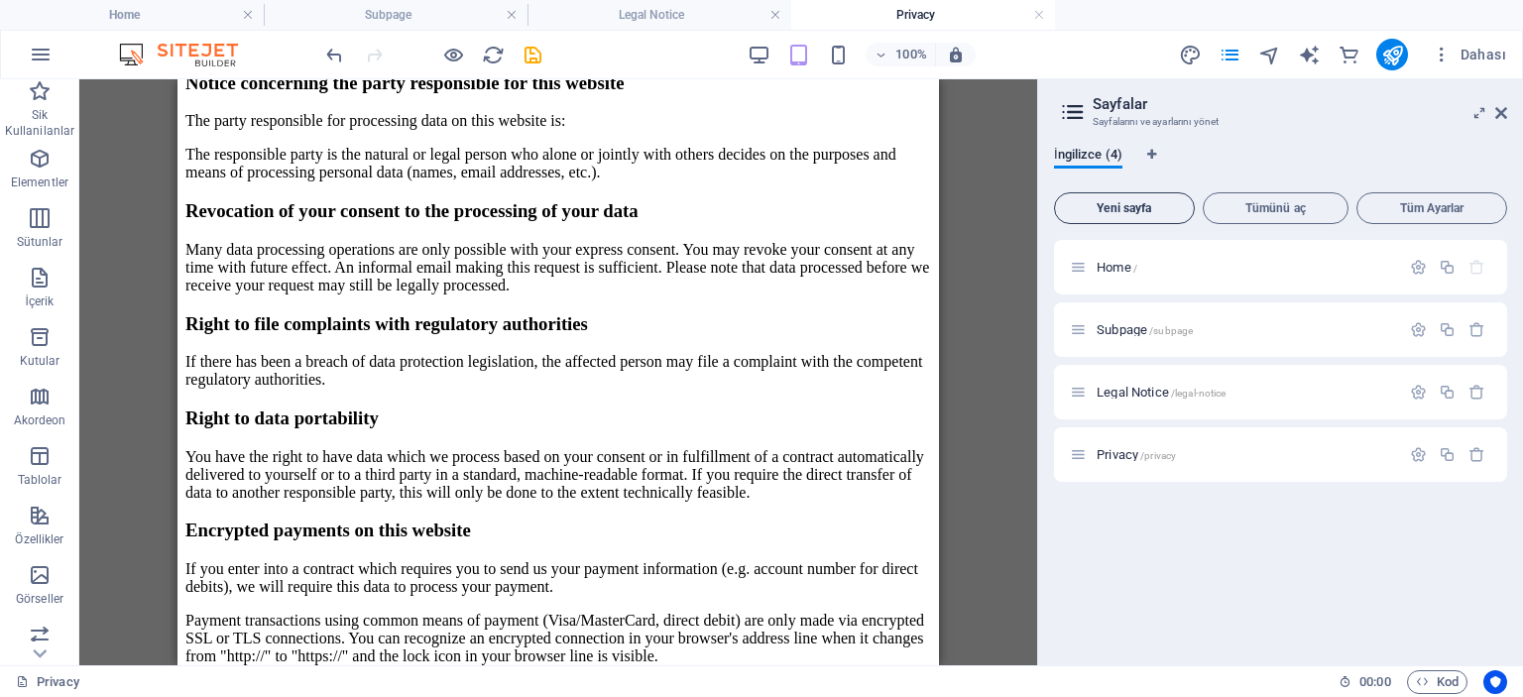
click at [1140, 205] on span "Yeni sayfa" at bounding box center [1124, 208] width 123 height 12
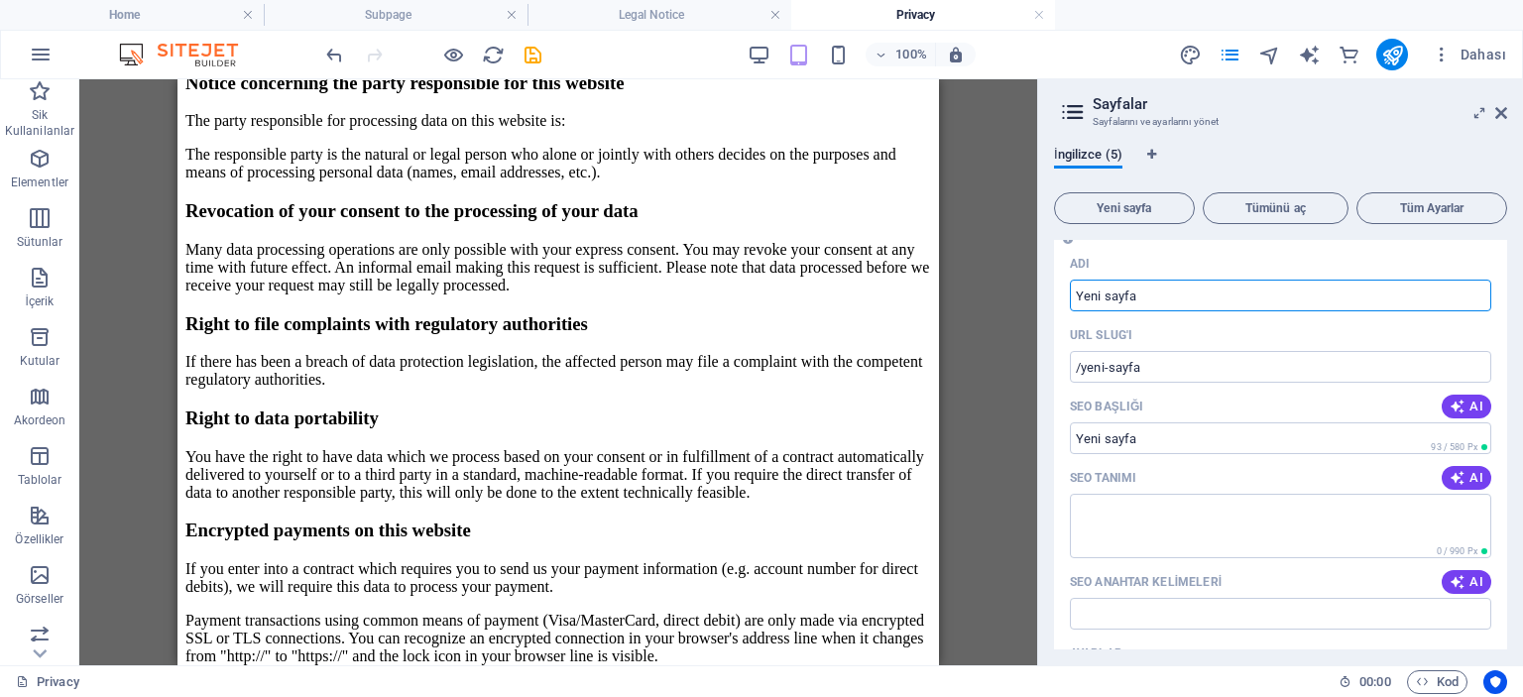
scroll to position [98, 0]
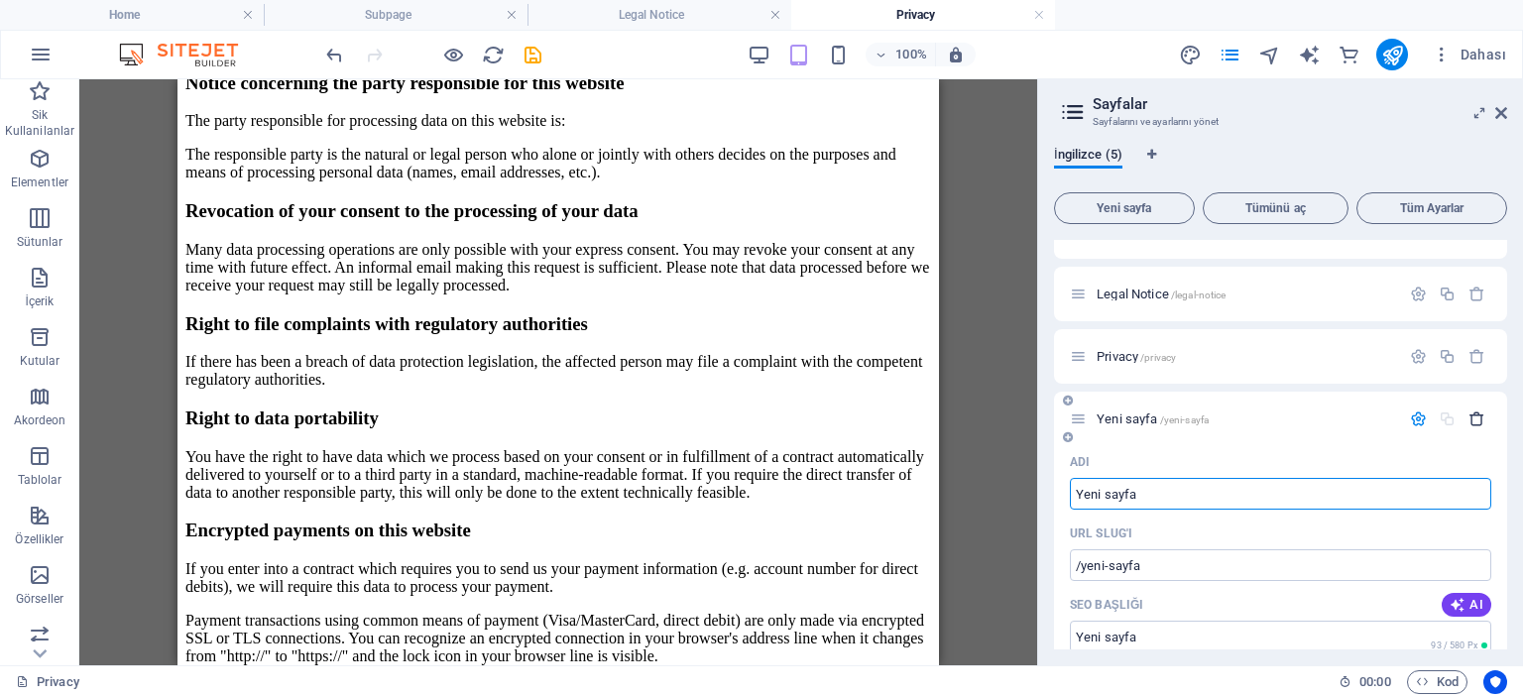
click at [1472, 418] on icon "button" at bounding box center [1477, 419] width 17 height 17
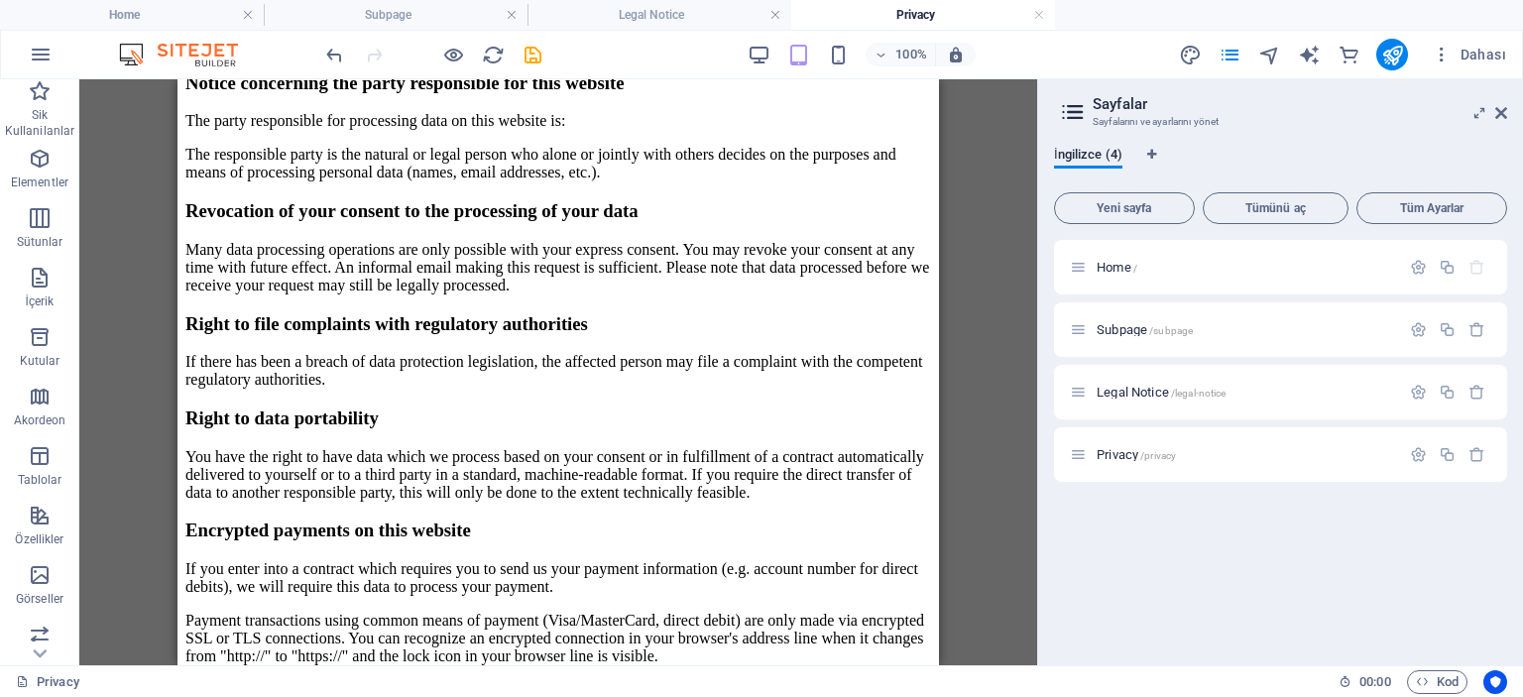
scroll to position [0, 0]
click at [1114, 265] on span "Home /" at bounding box center [1117, 267] width 41 height 15
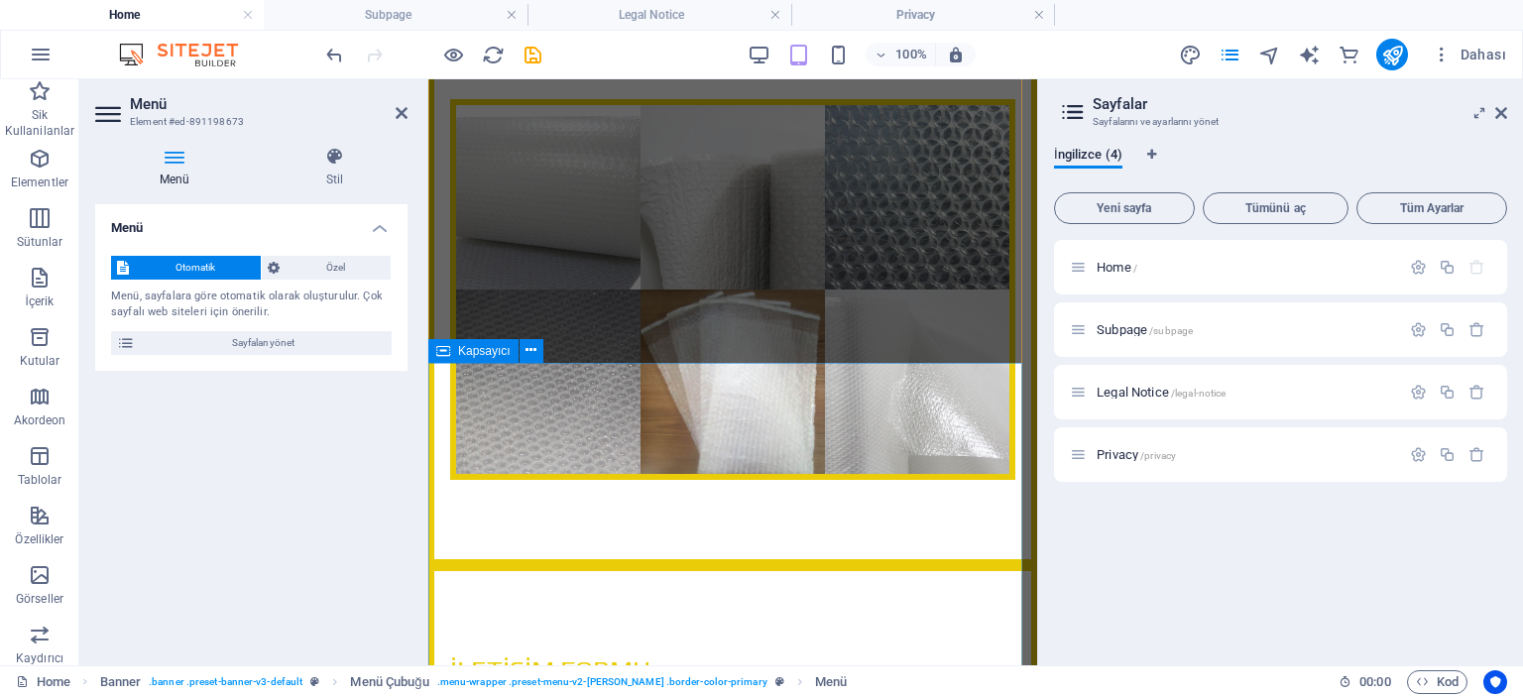
scroll to position [6342, 0]
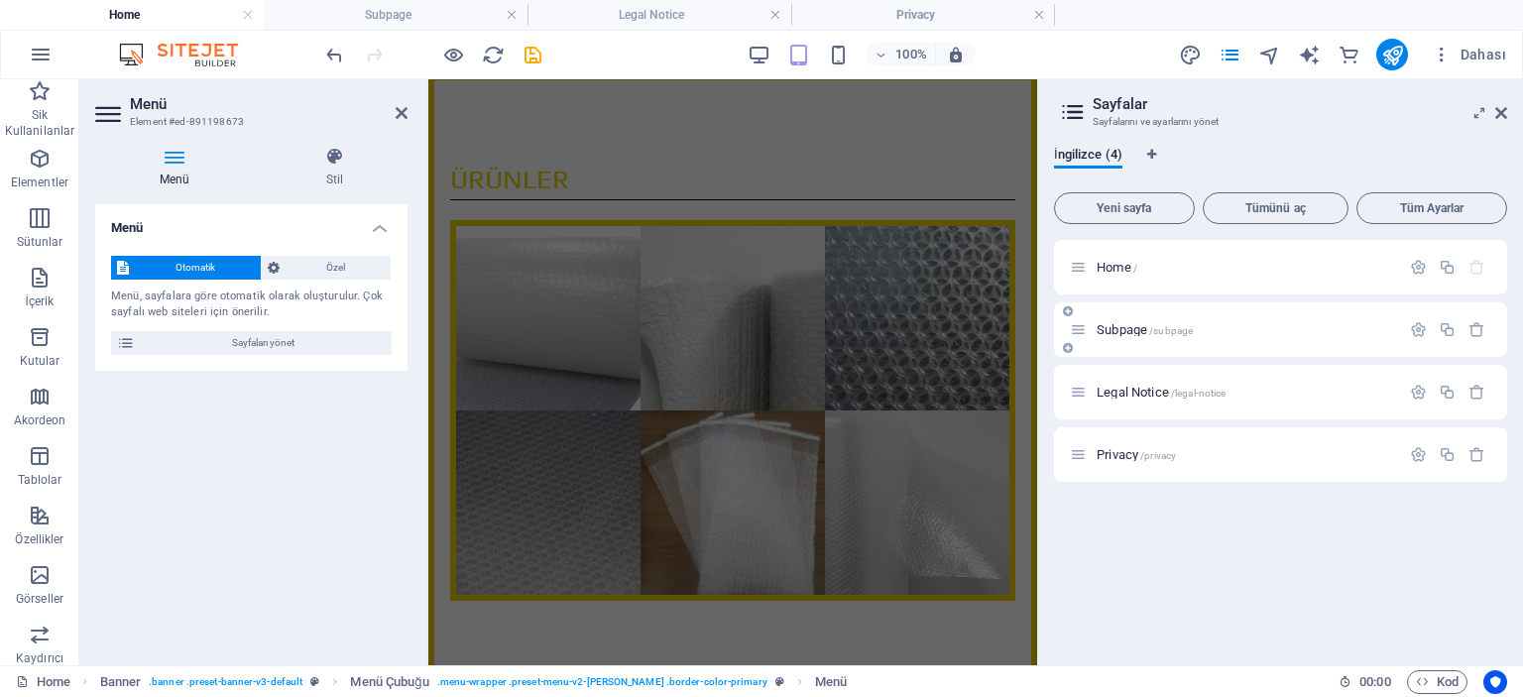
click at [1126, 327] on span "Subpage /subpage" at bounding box center [1145, 329] width 96 height 15
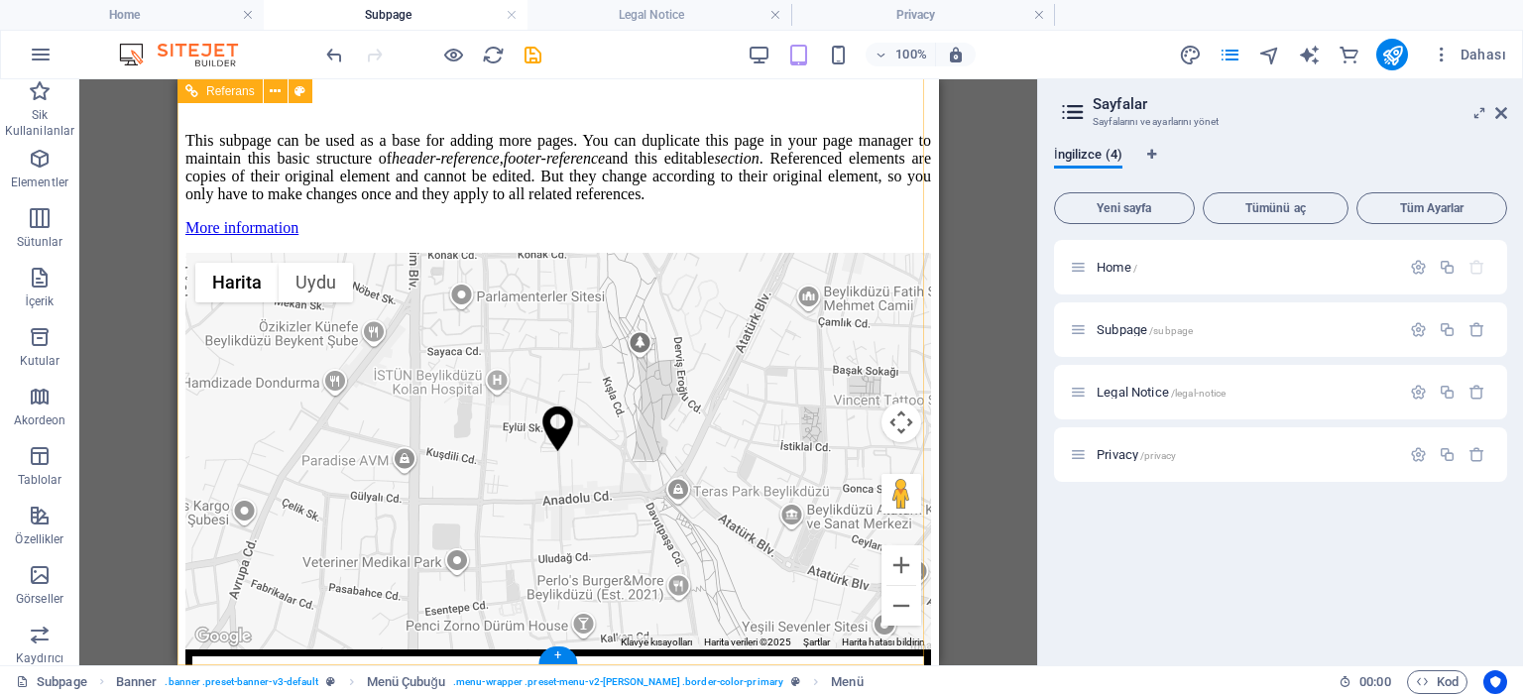
scroll to position [1173, 0]
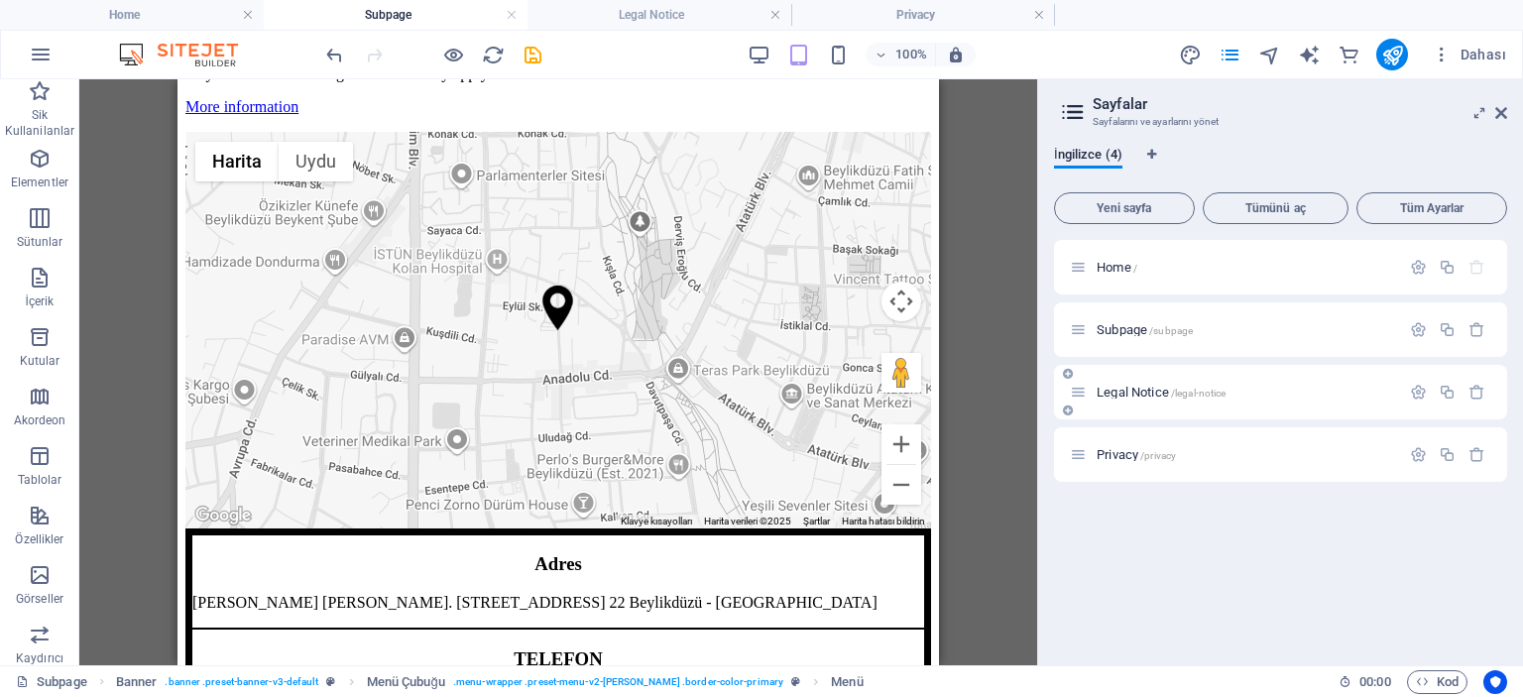
click at [1138, 392] on span "Legal Notice /legal-notice" at bounding box center [1161, 392] width 129 height 15
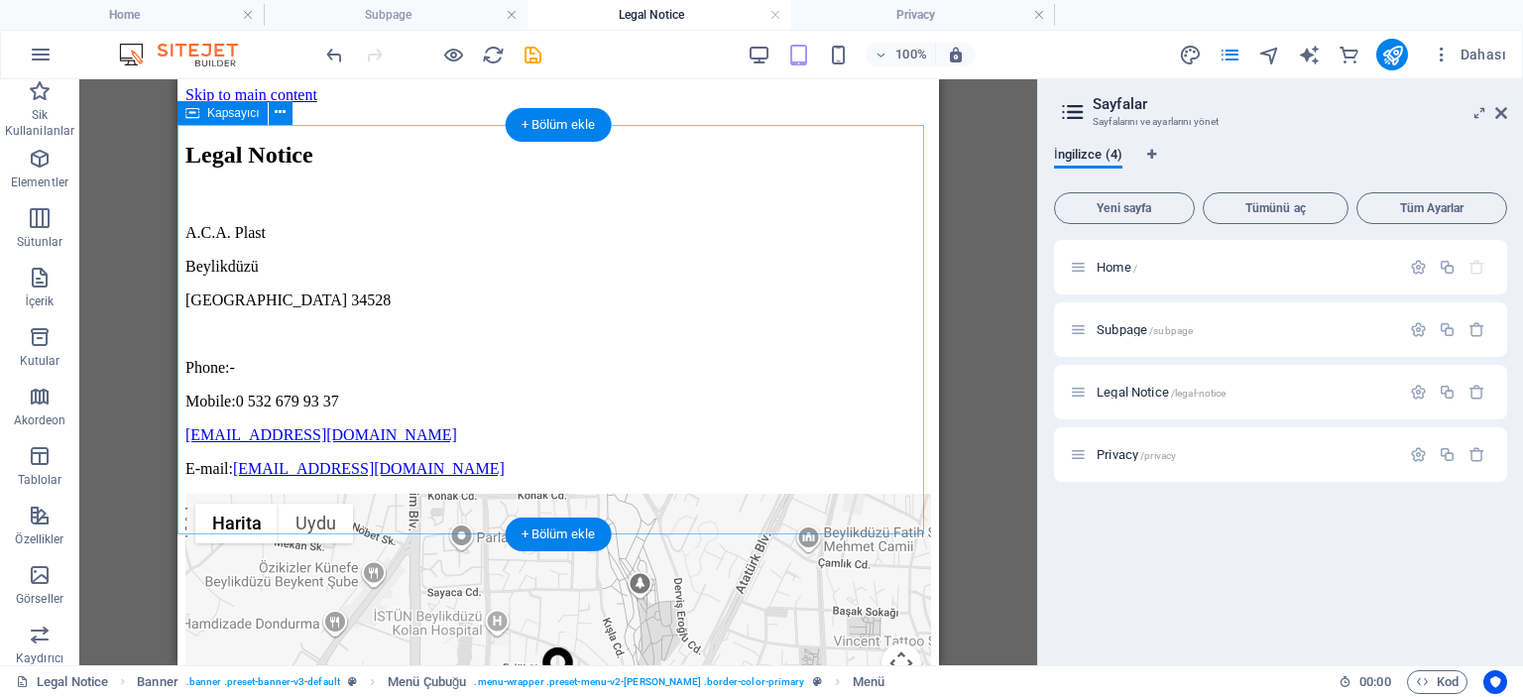
scroll to position [0, 0]
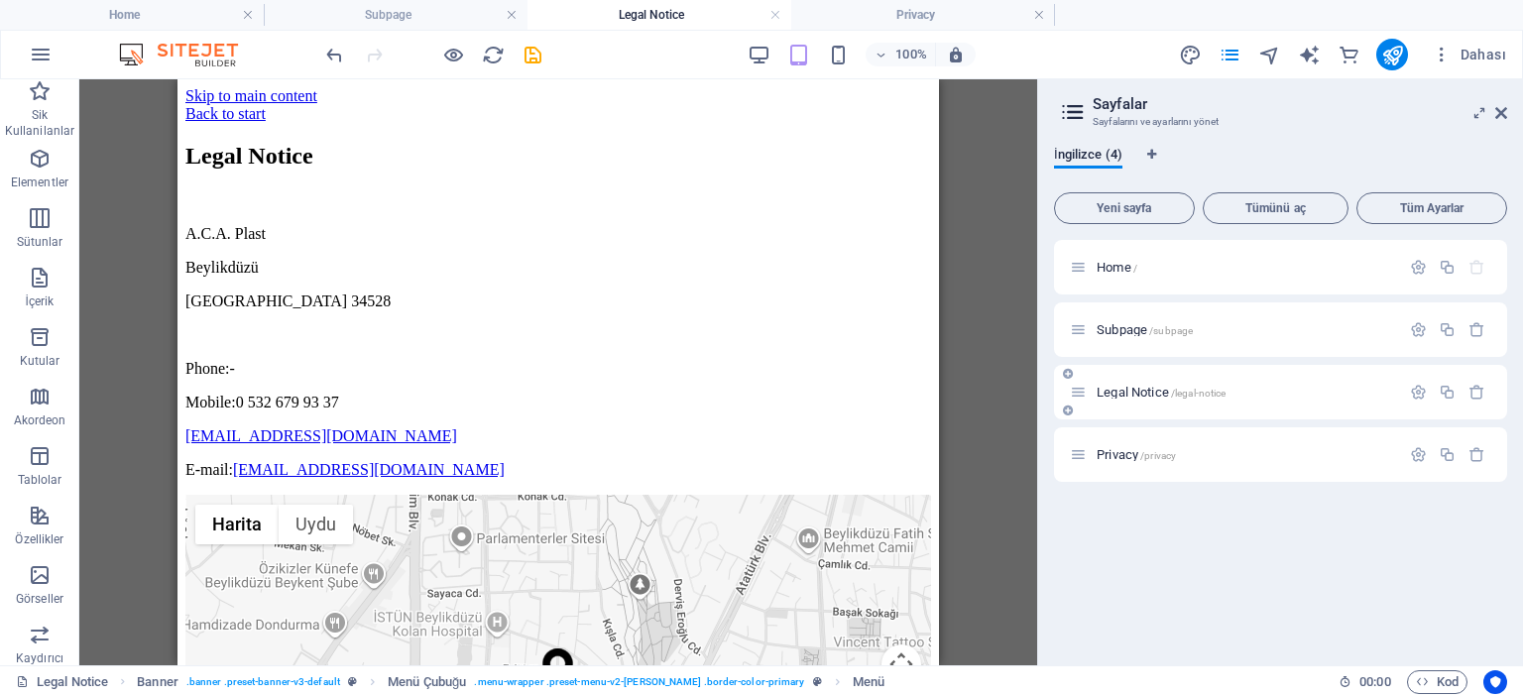
click at [1143, 389] on span "Legal Notice /legal-notice" at bounding box center [1161, 392] width 129 height 15
click at [1132, 387] on span "Legal Notice /legal-notice" at bounding box center [1161, 392] width 129 height 15
click at [1127, 388] on span "Legal Notice /legal-notice" at bounding box center [1161, 392] width 129 height 15
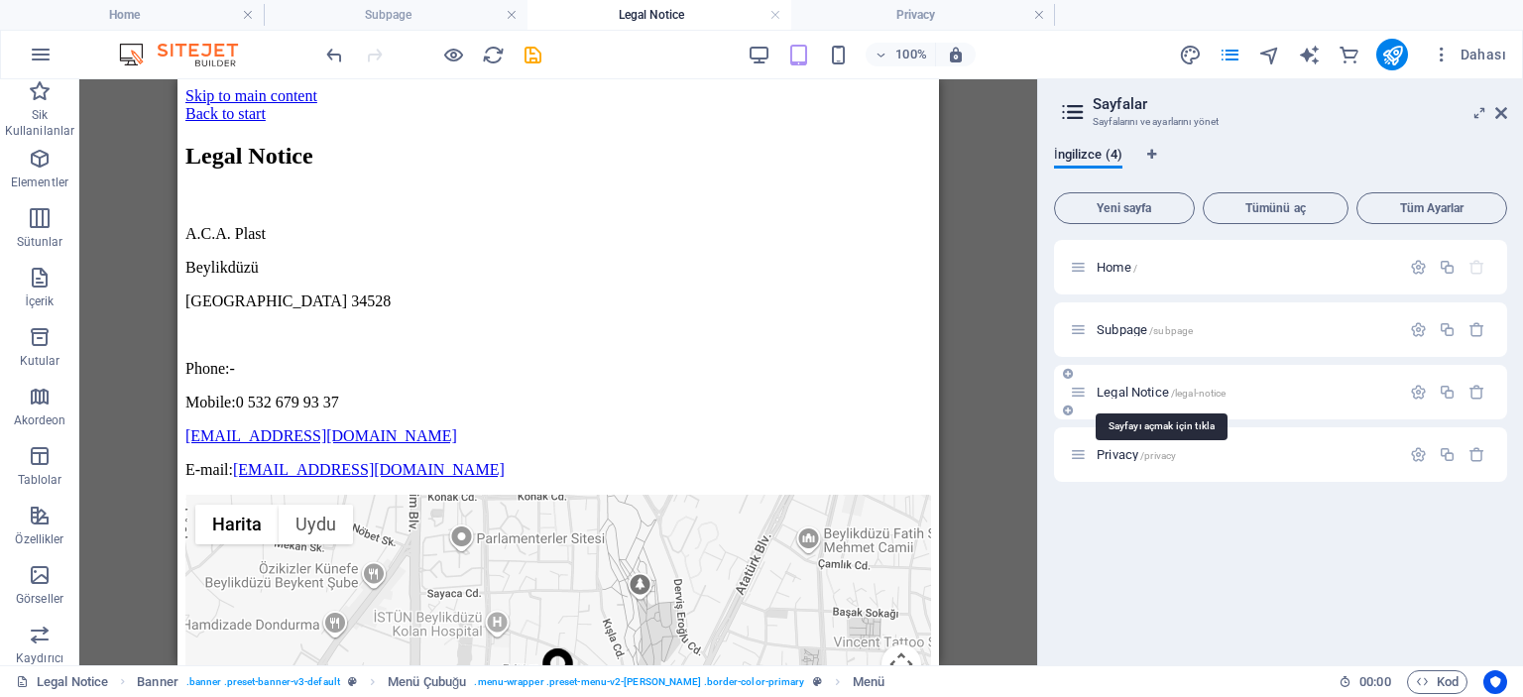
click at [1127, 388] on span "Legal Notice /legal-notice" at bounding box center [1161, 392] width 129 height 15
click at [1080, 396] on icon at bounding box center [1078, 392] width 17 height 17
click at [1238, 392] on p "Legal Notice /legal-notice" at bounding box center [1246, 392] width 298 height 13
click at [1410, 391] on icon "button" at bounding box center [1418, 392] width 17 height 17
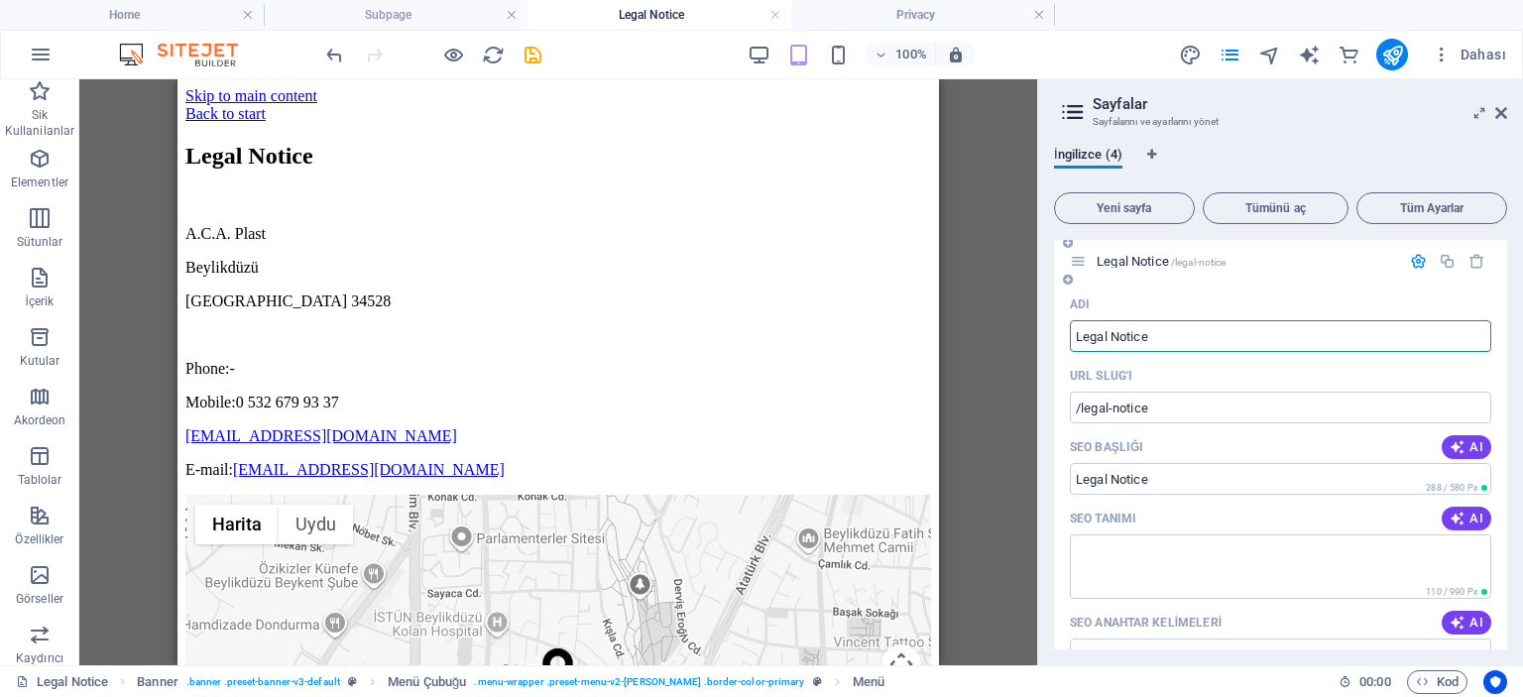
scroll to position [99, 0]
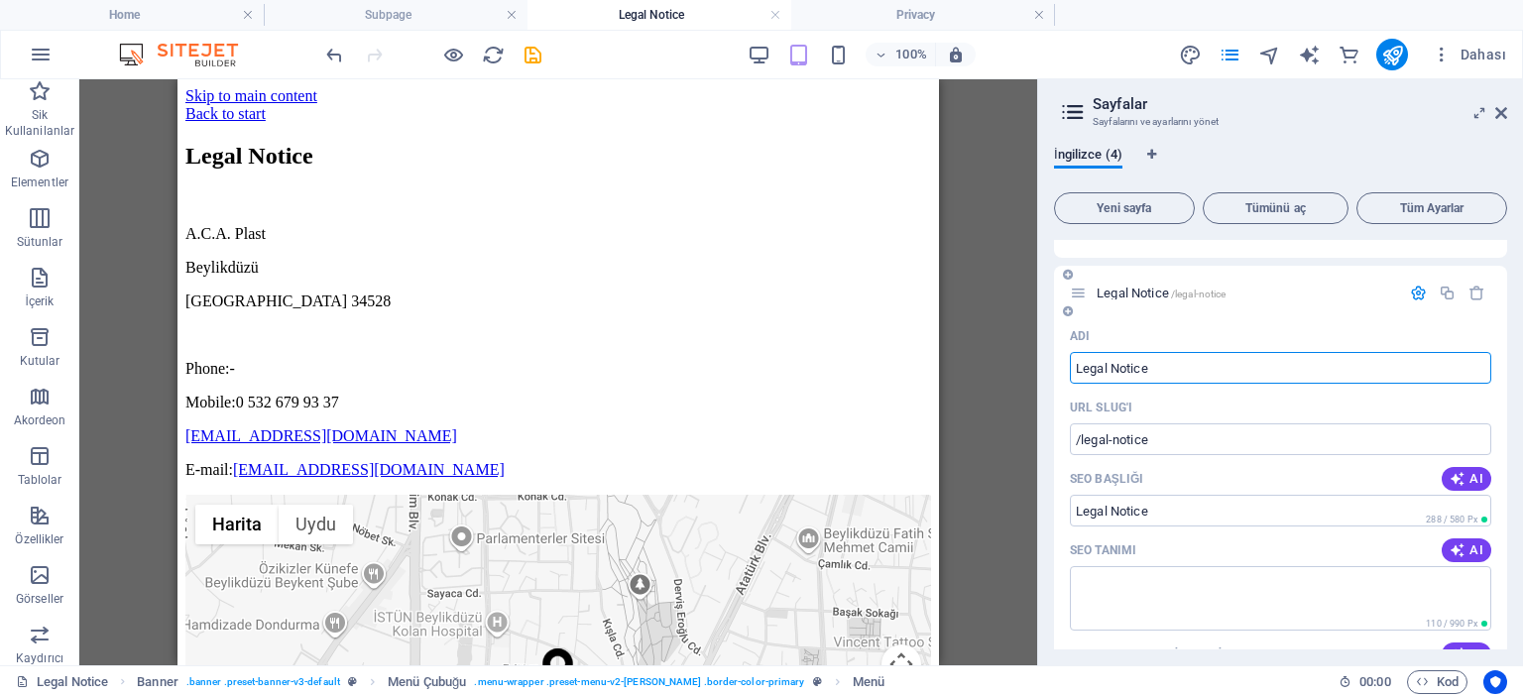
drag, startPoint x: 1076, startPoint y: 364, endPoint x: 1149, endPoint y: 374, distance: 74.1
click at [1149, 374] on input "Legal Notice" at bounding box center [1280, 368] width 421 height 32
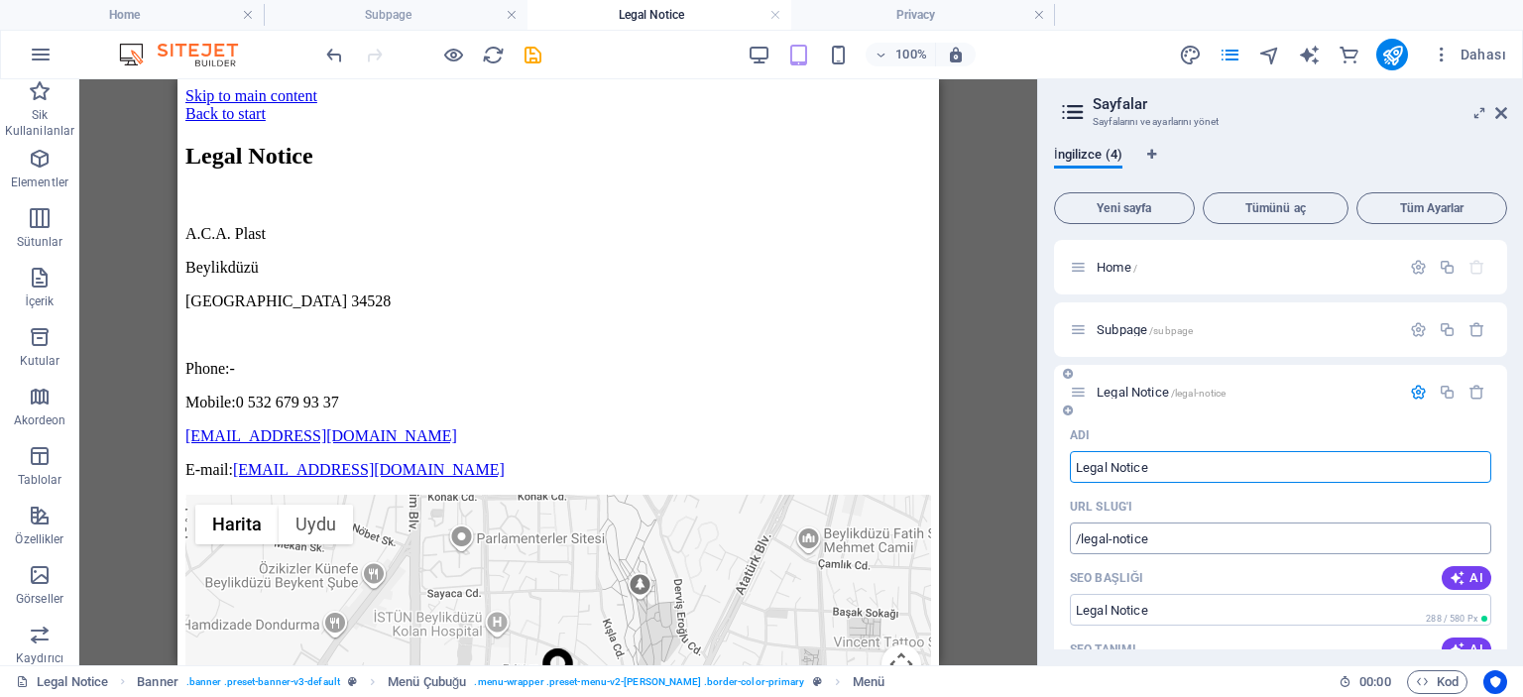
scroll to position [0, 0]
click at [1125, 388] on span "Legal Notice /legal-notice" at bounding box center [1161, 392] width 129 height 15
click at [1416, 392] on icon "button" at bounding box center [1418, 392] width 17 height 17
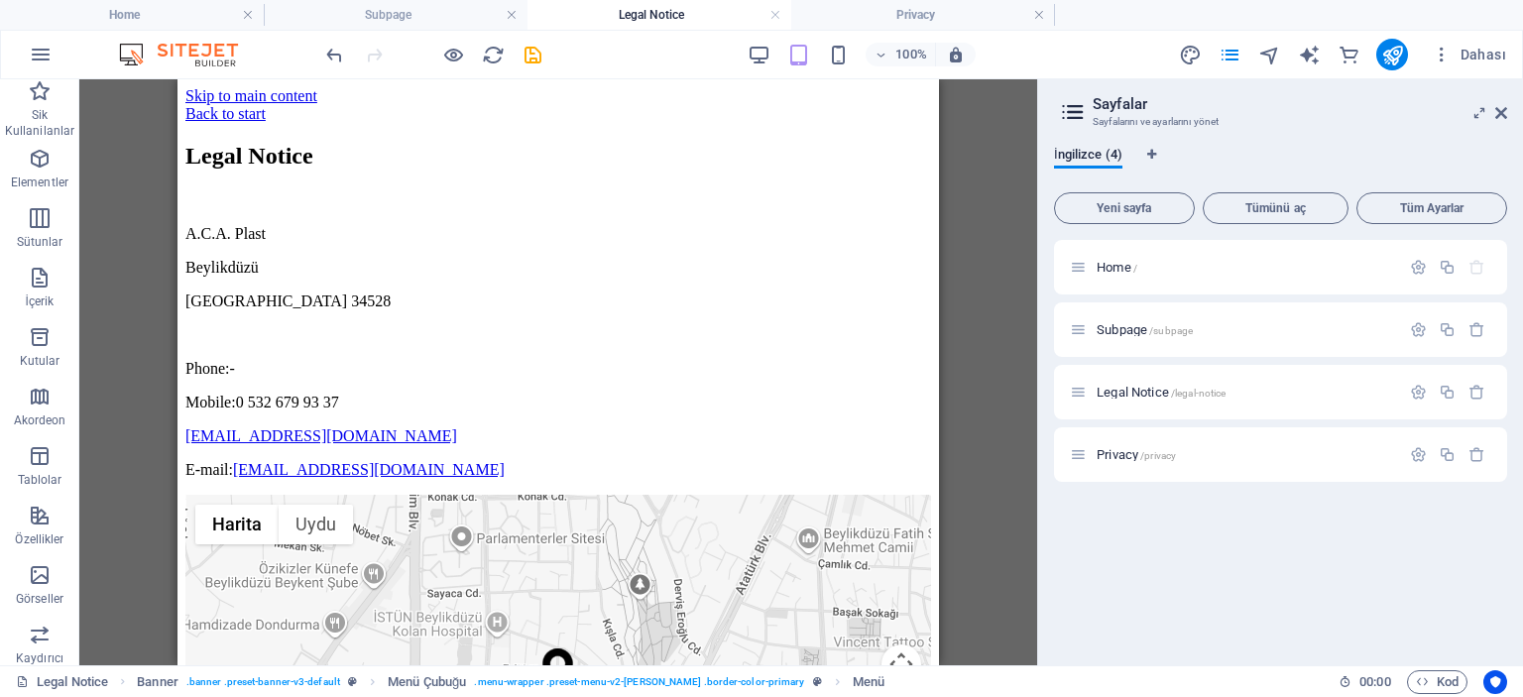
click at [1501, 110] on icon at bounding box center [1501, 113] width 12 height 16
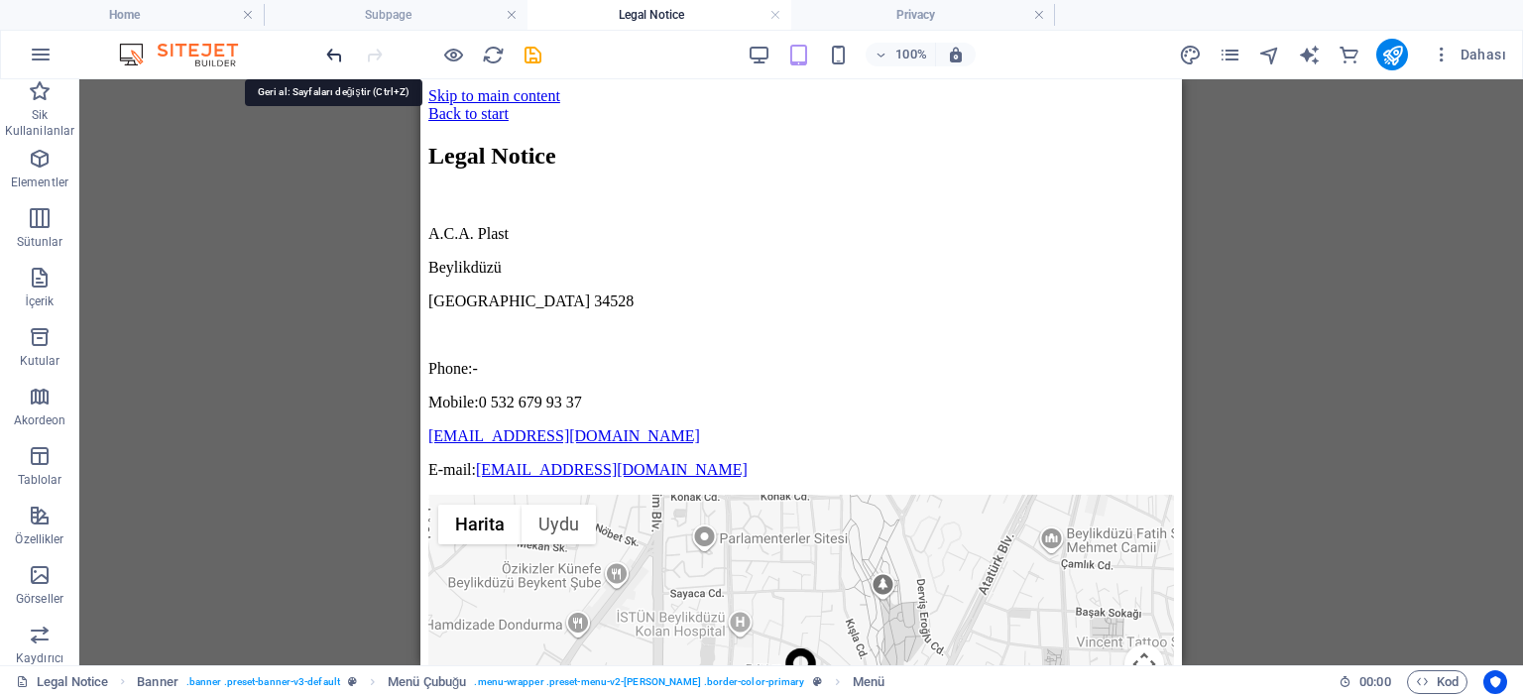
click at [328, 51] on icon "undo" at bounding box center [334, 55] width 23 height 23
click at [201, 52] on img at bounding box center [188, 55] width 149 height 24
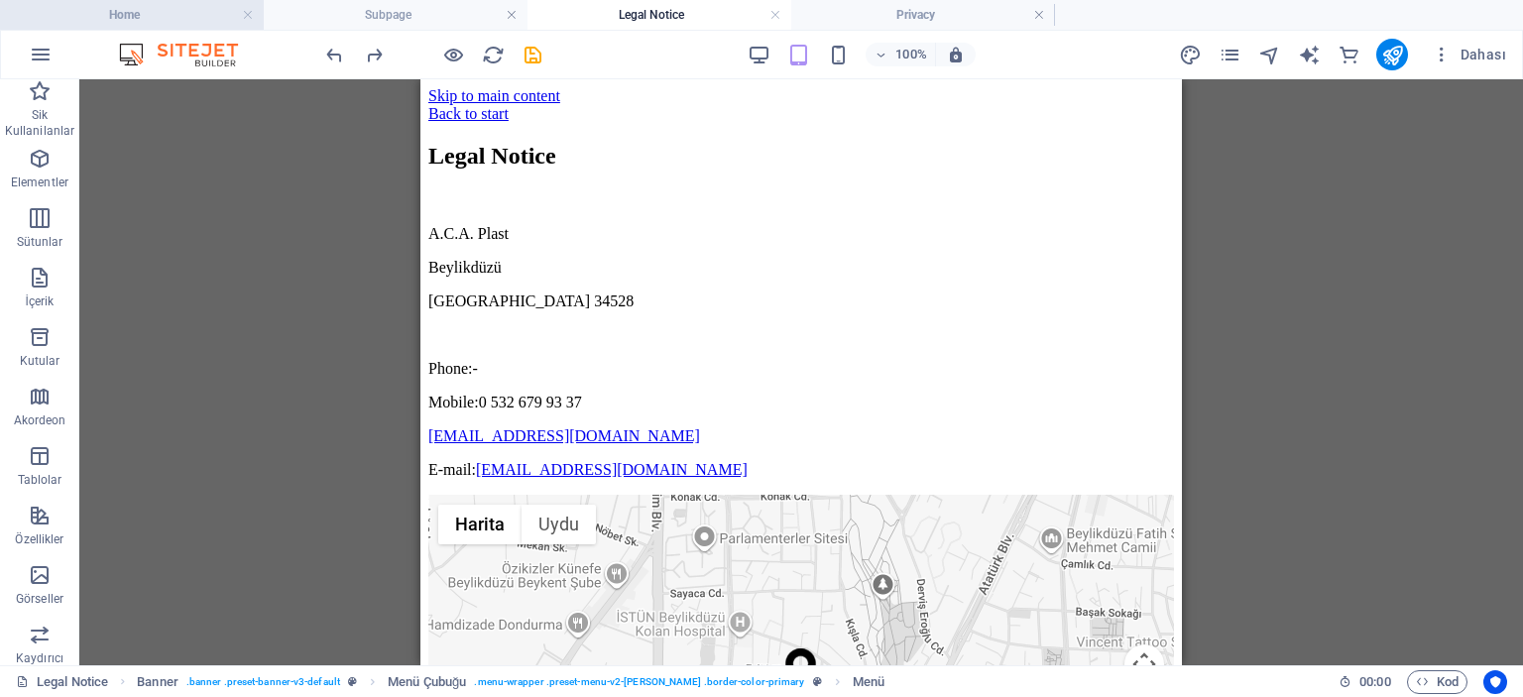
click at [133, 16] on h4 "Home" at bounding box center [132, 15] width 264 height 22
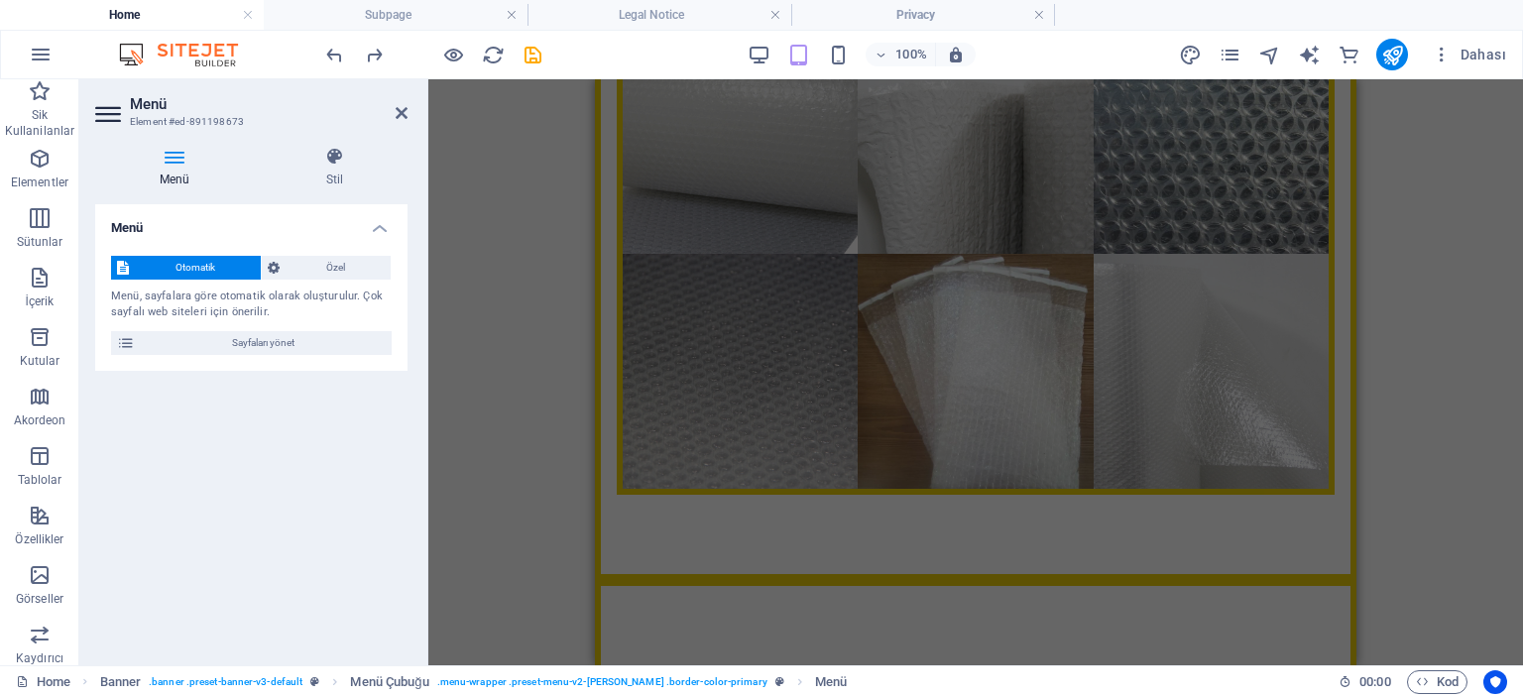
scroll to position [5756, 0]
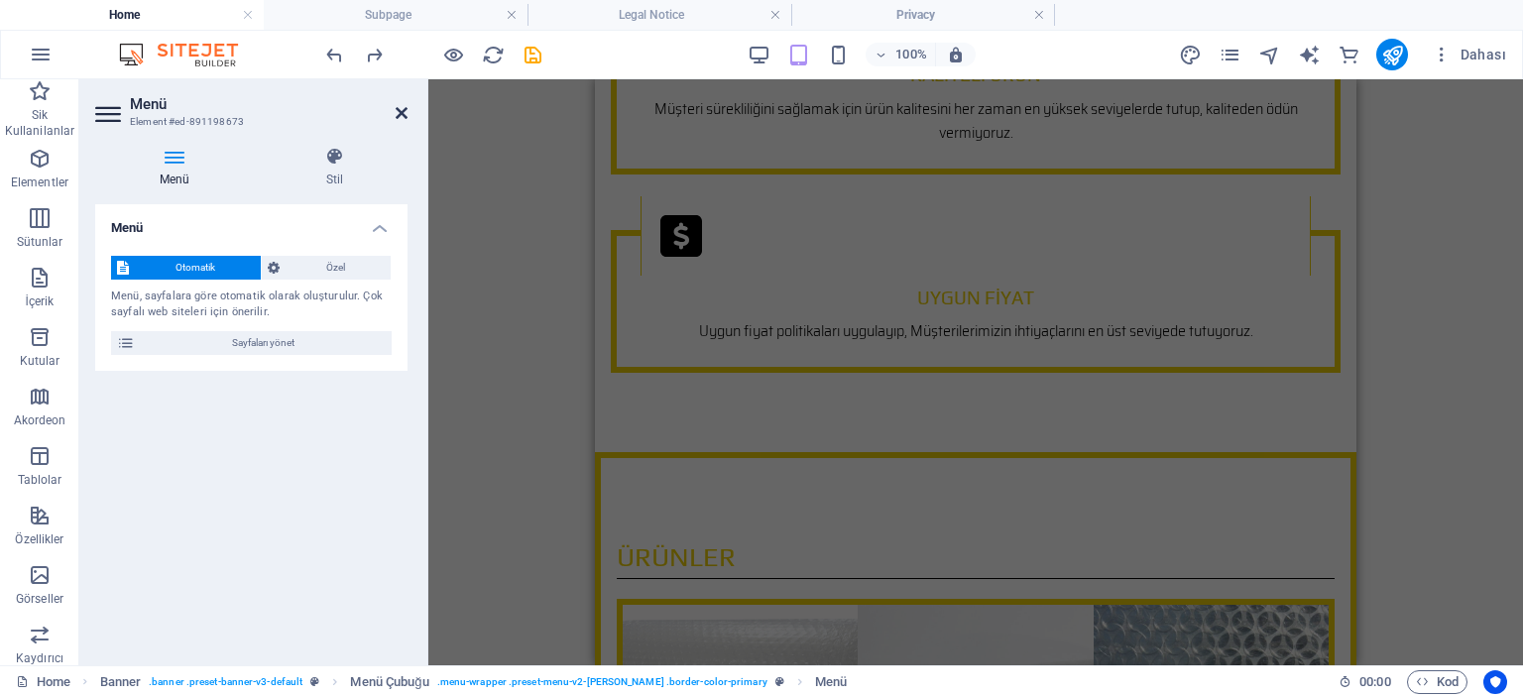
drag, startPoint x: 401, startPoint y: 111, endPoint x: 0, endPoint y: 40, distance: 407.0
click at [401, 111] on icon at bounding box center [402, 113] width 12 height 16
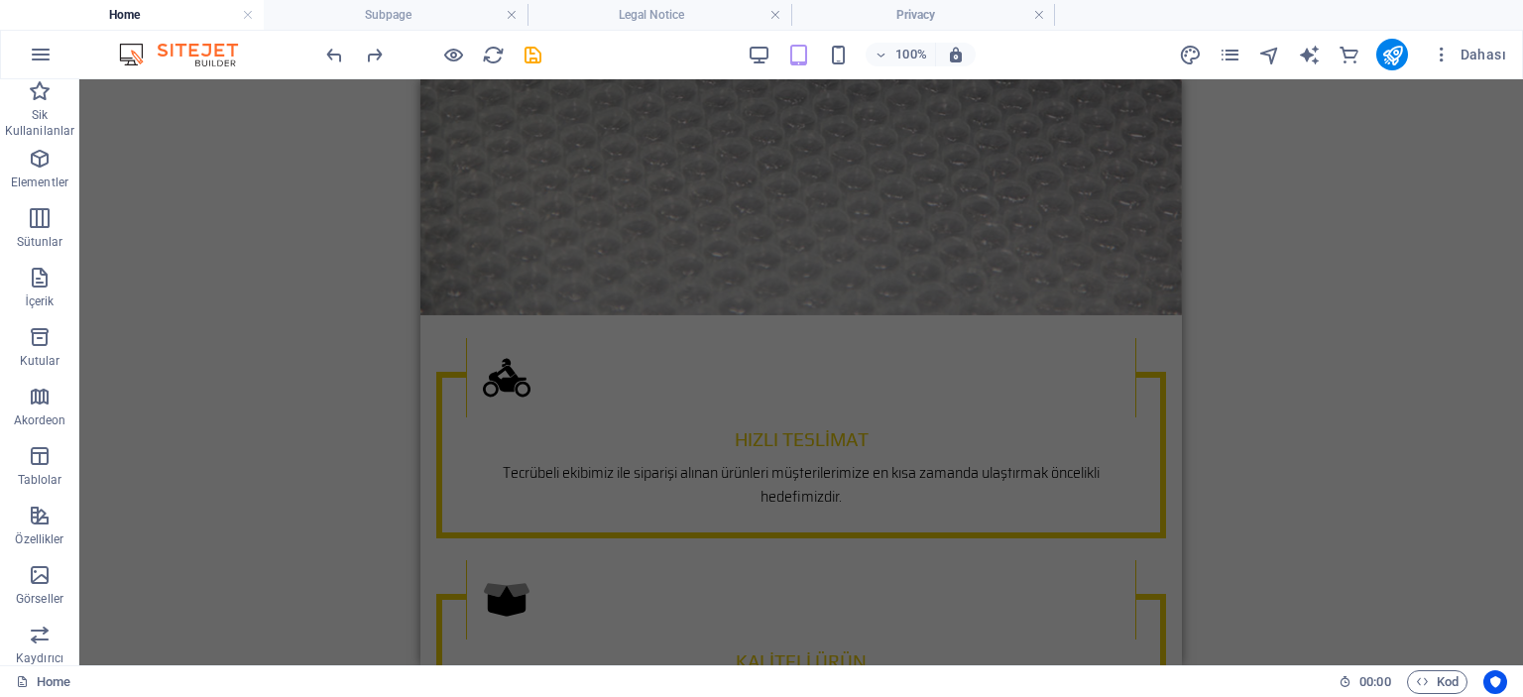
click at [1281, 343] on div "Dosyayı eklemek için sürükleyip bırakın H1 Banner Kapsayıcı Düğme Ön ayar İmaj …" at bounding box center [801, 372] width 1444 height 586
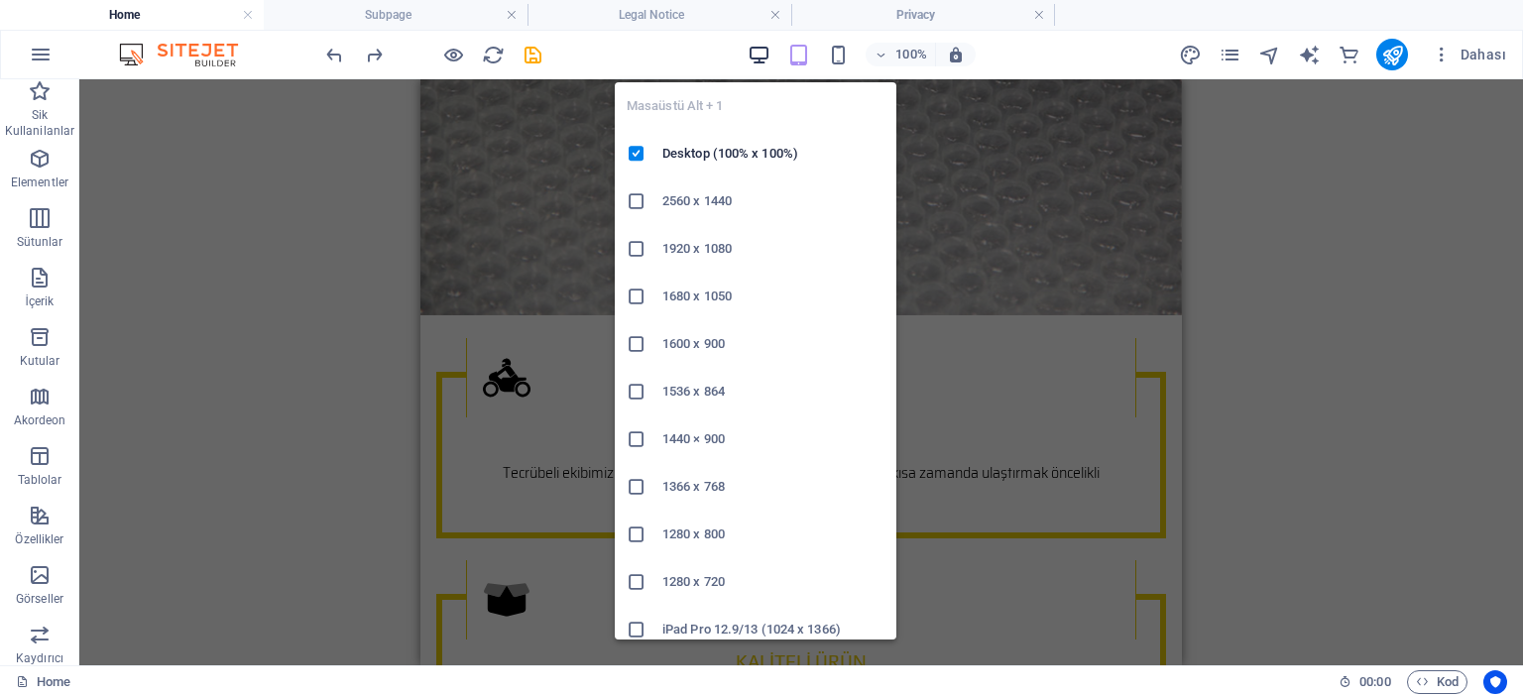
click at [759, 55] on icon "button" at bounding box center [759, 55] width 23 height 23
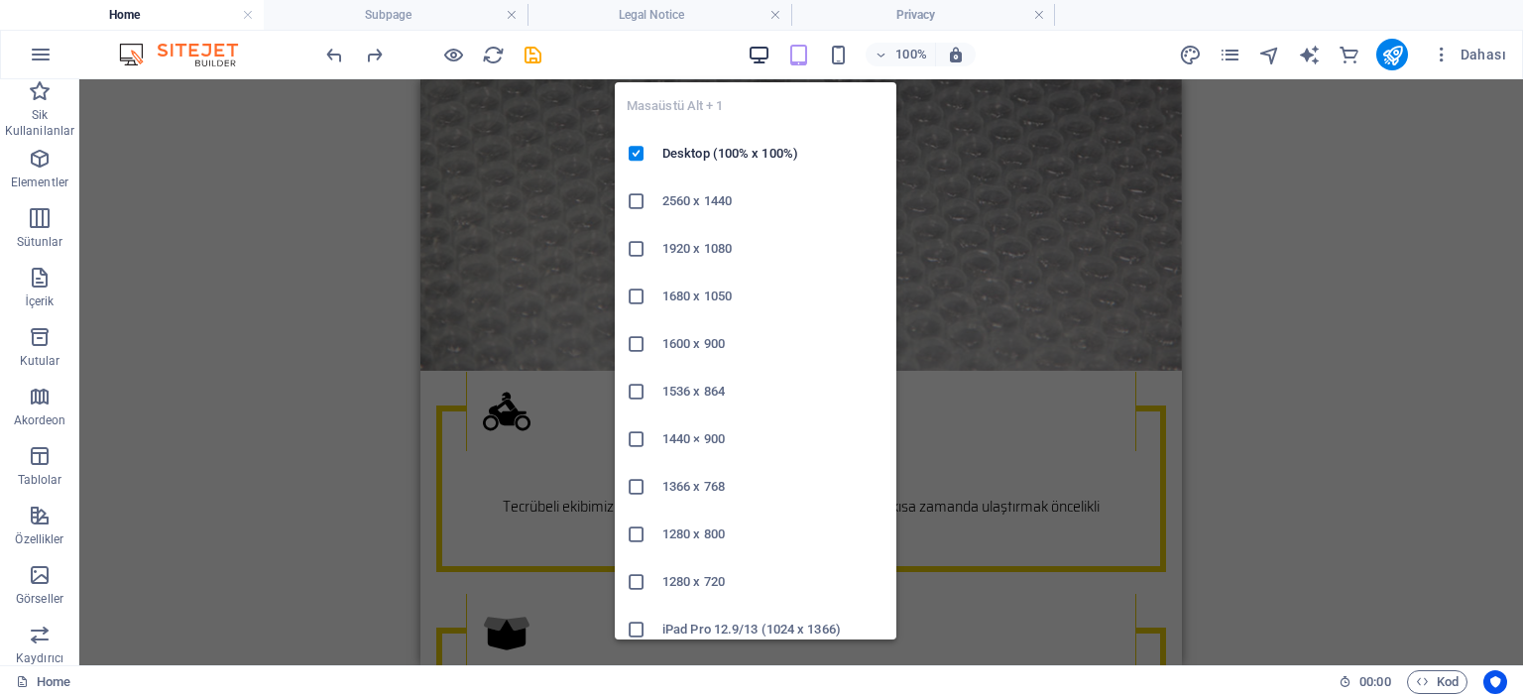
scroll to position [5018, 0]
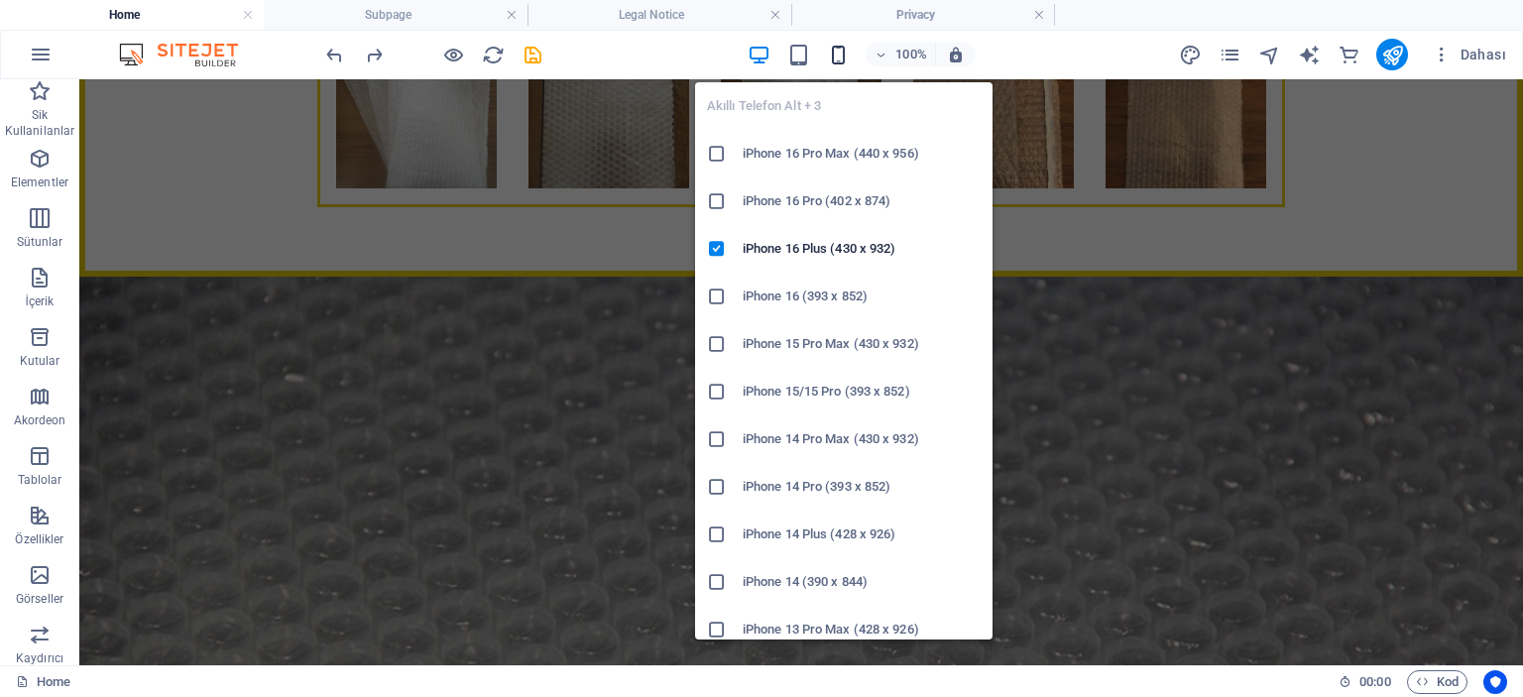
click at [836, 53] on icon "button" at bounding box center [838, 55] width 23 height 23
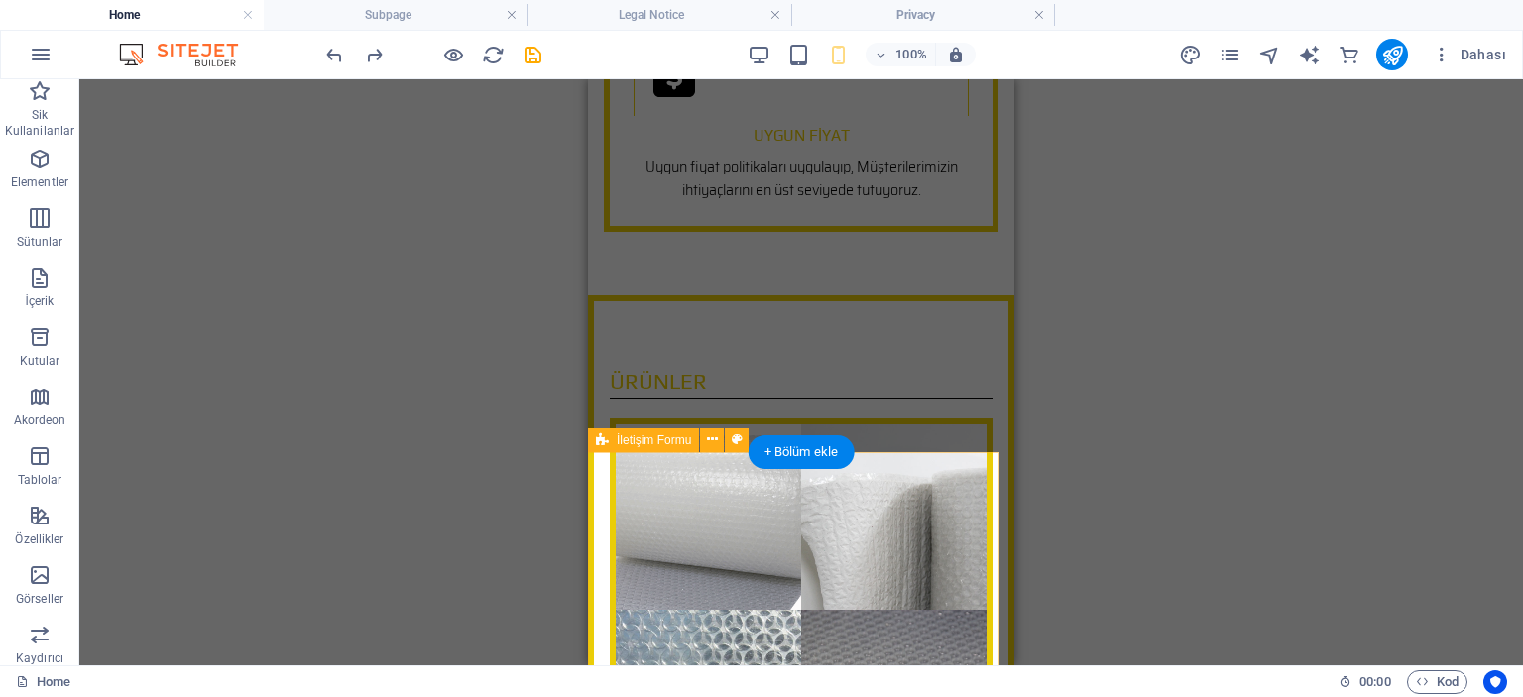
scroll to position [7200, 0]
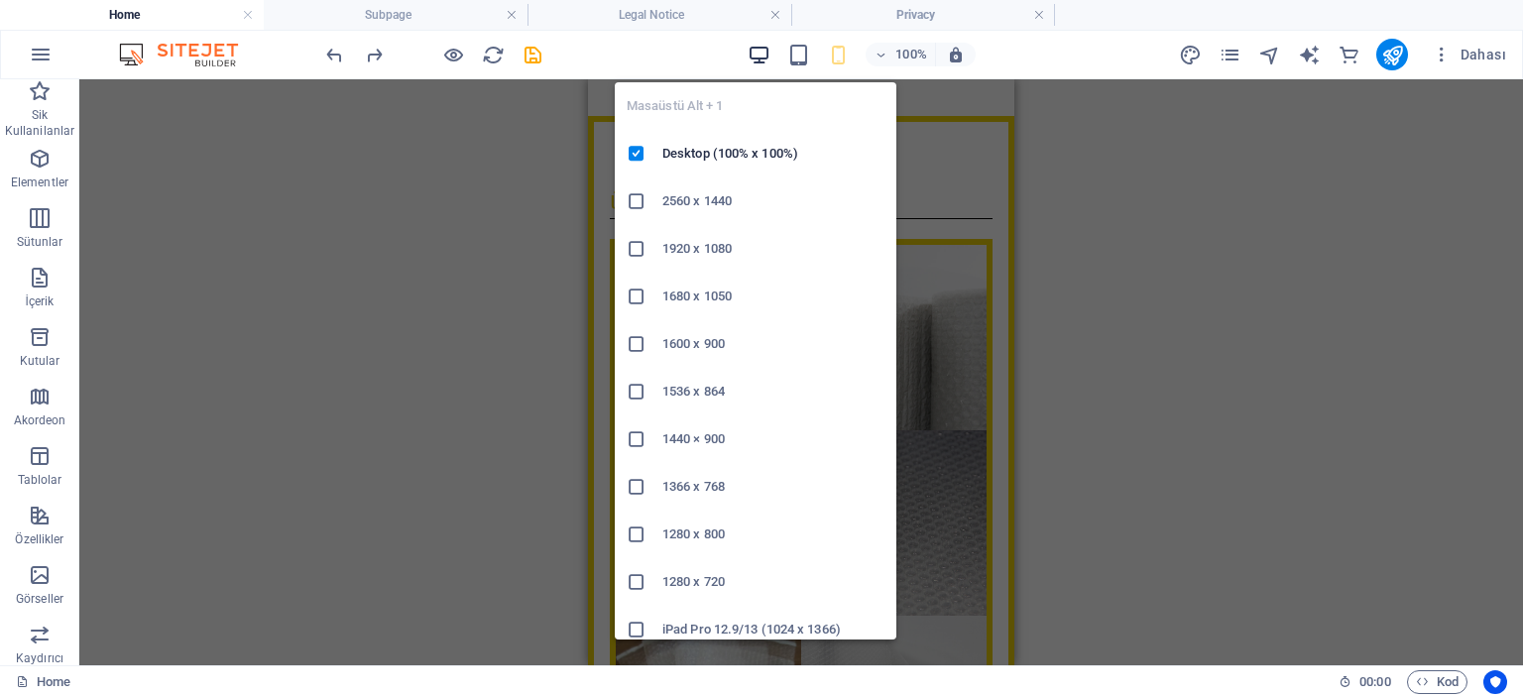
click at [754, 51] on icon "button" at bounding box center [759, 55] width 23 height 23
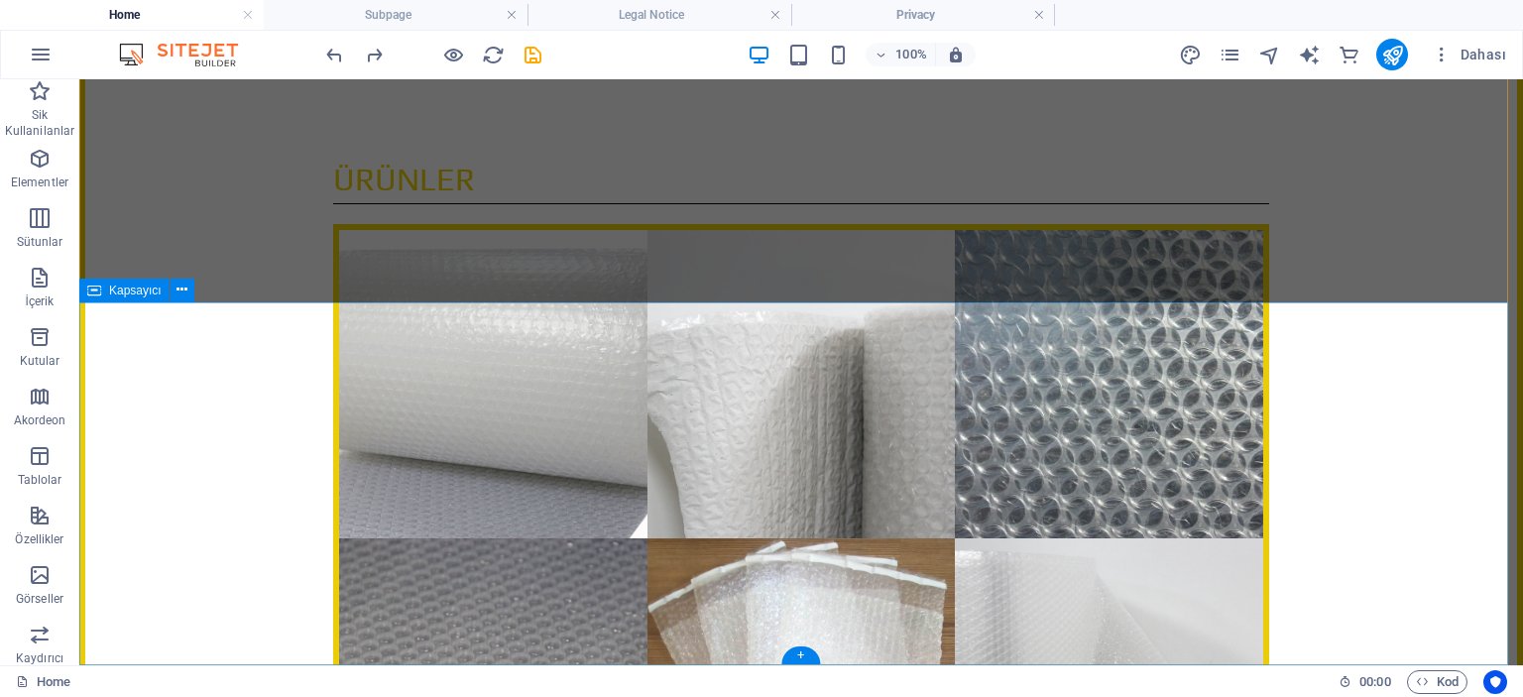
scroll to position [6028, 0]
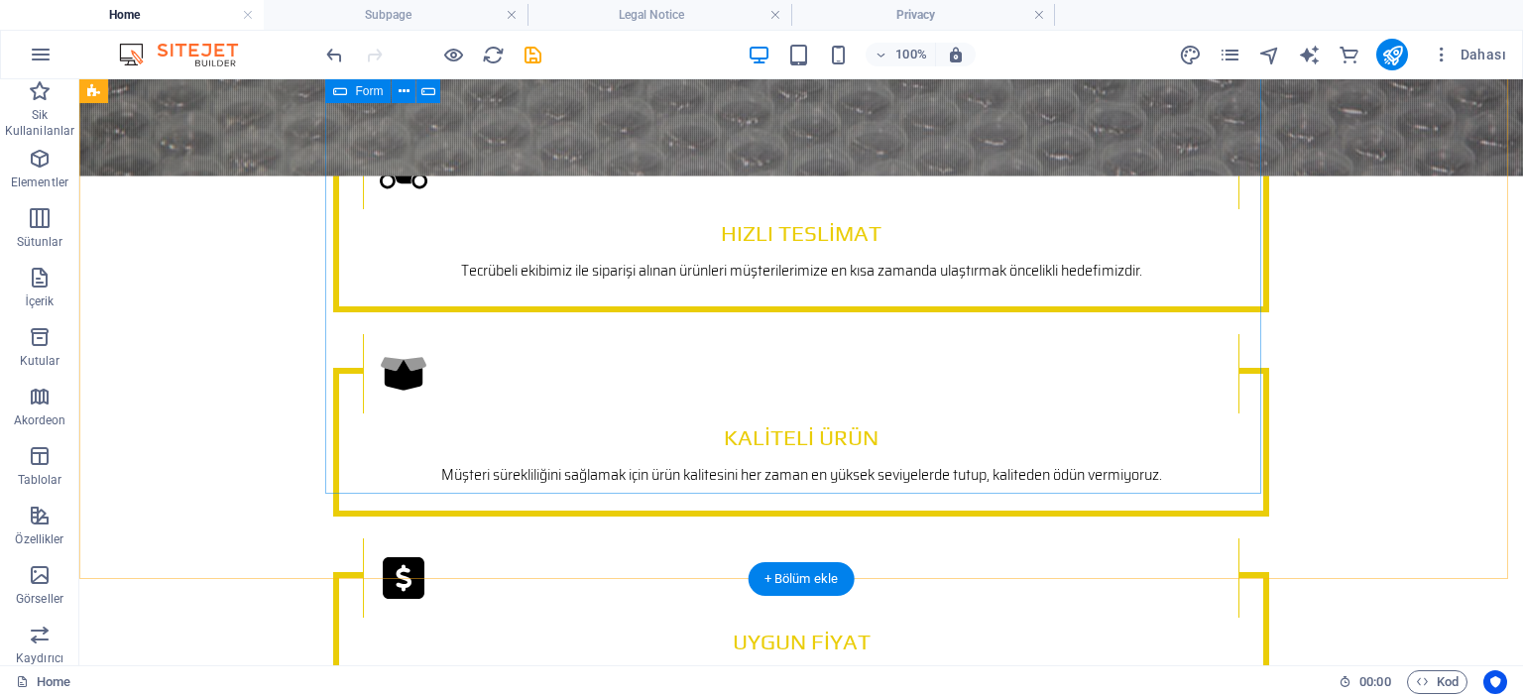
scroll to position [5653, 0]
